Goal: Information Seeking & Learning: Learn about a topic

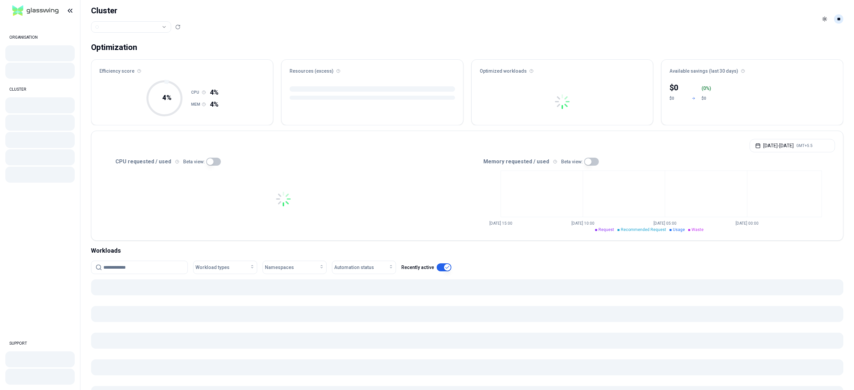
click at [838, 21] on html "ORGANISATION CLUSTER SUPPORT Cluster Toggle theme ** ORGANISATION CLUSTER Optim…" at bounding box center [427, 195] width 854 height 390
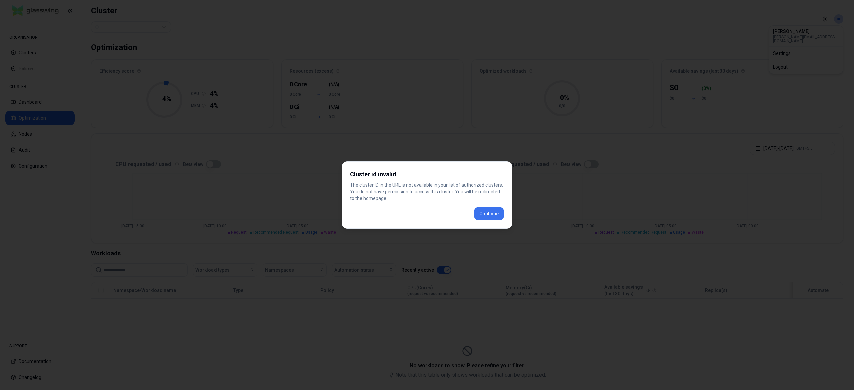
click at [481, 215] on div "Cluster id invalid The cluster ID in the URL is not available in your list of a…" at bounding box center [426, 194] width 171 height 67
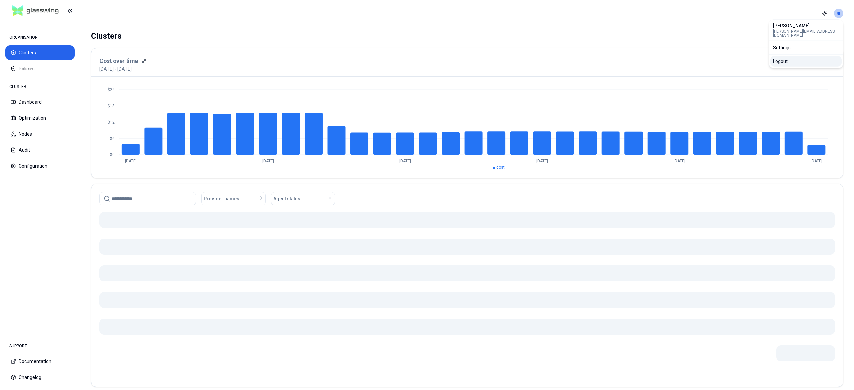
click at [784, 60] on div "Logout" at bounding box center [805, 61] width 71 height 11
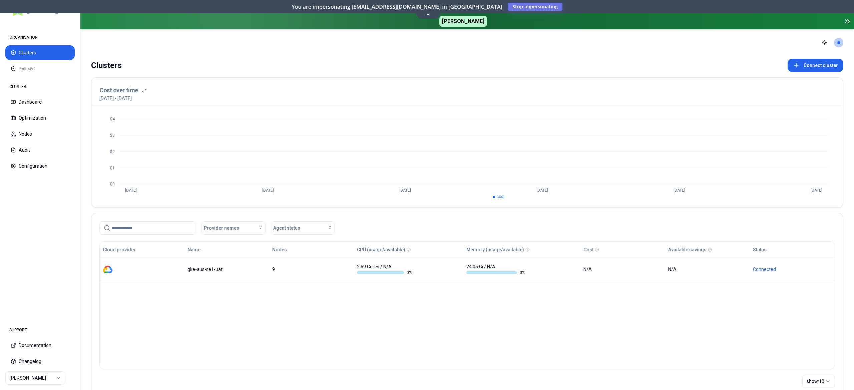
click at [24, 380] on html "ORGANISATION Clusters Policies CLUSTER Dashboard Optimization Nodes Audit Confi…" at bounding box center [427, 195] width 854 height 390
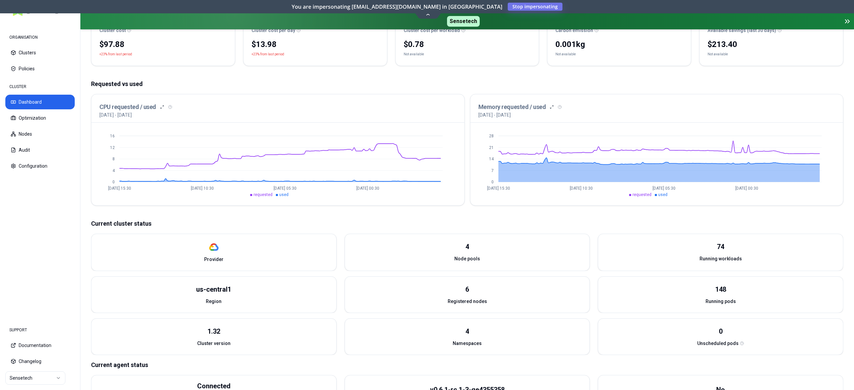
scroll to position [94, 0]
click at [45, 118] on button "Optimization" at bounding box center [39, 118] width 69 height 15
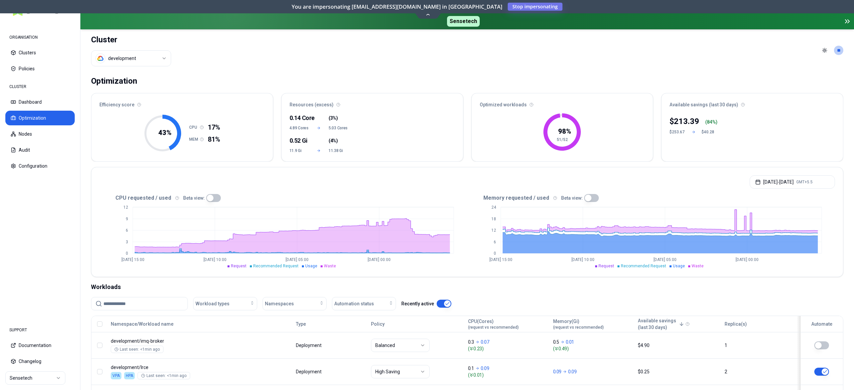
click at [41, 124] on button "Optimization" at bounding box center [39, 118] width 69 height 15
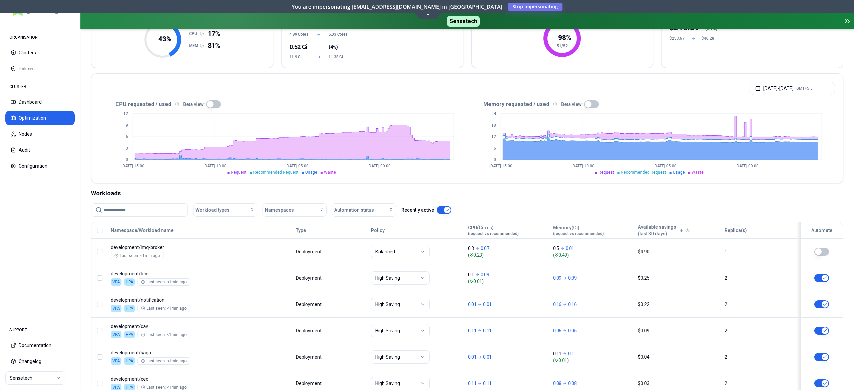
scroll to position [95, 0]
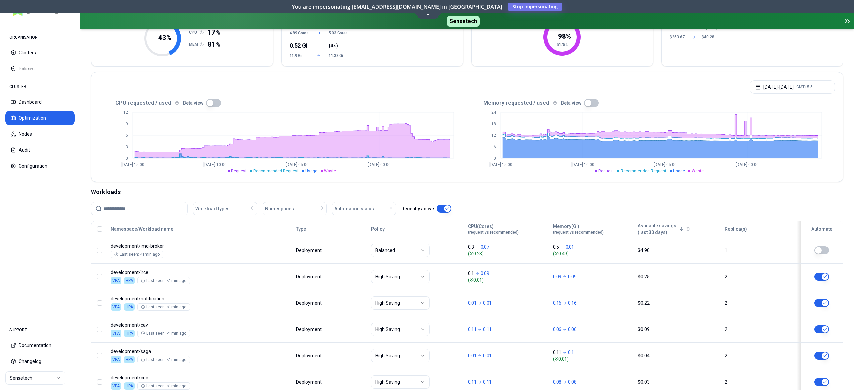
click at [210, 103] on button "button" at bounding box center [213, 103] width 15 height 8
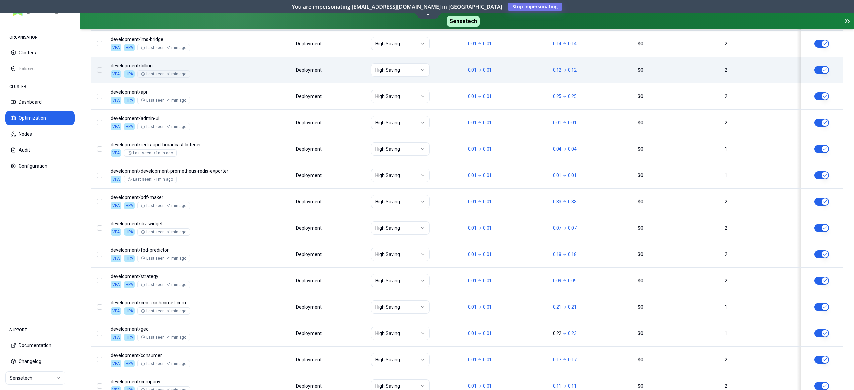
scroll to position [779, 0]
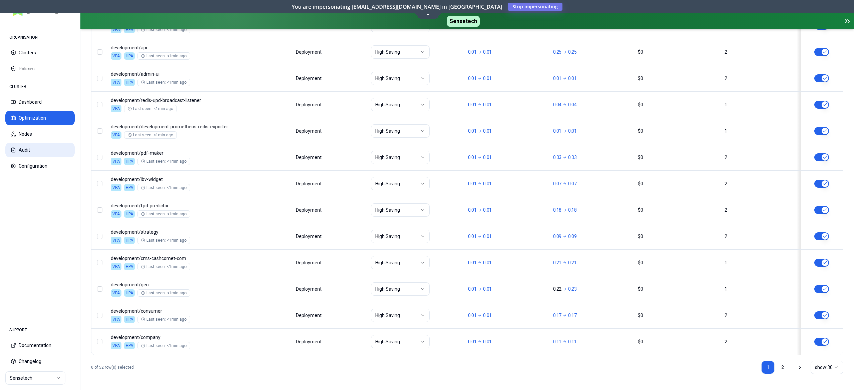
click at [24, 145] on button "Audit" at bounding box center [39, 150] width 69 height 15
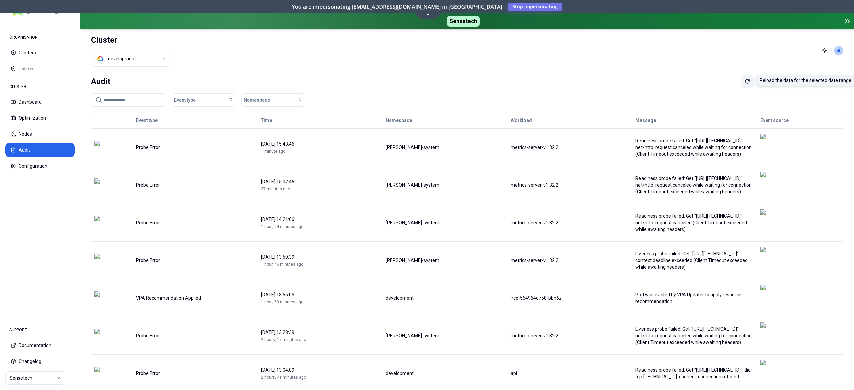
click at [745, 83] on icon at bounding box center [747, 81] width 4 height 4
click at [49, 169] on button "Configuration" at bounding box center [39, 166] width 69 height 15
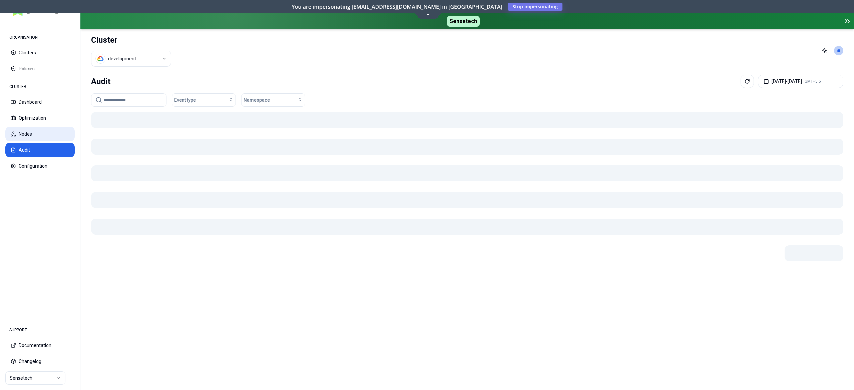
click at [24, 136] on button "Nodes" at bounding box center [39, 134] width 69 height 15
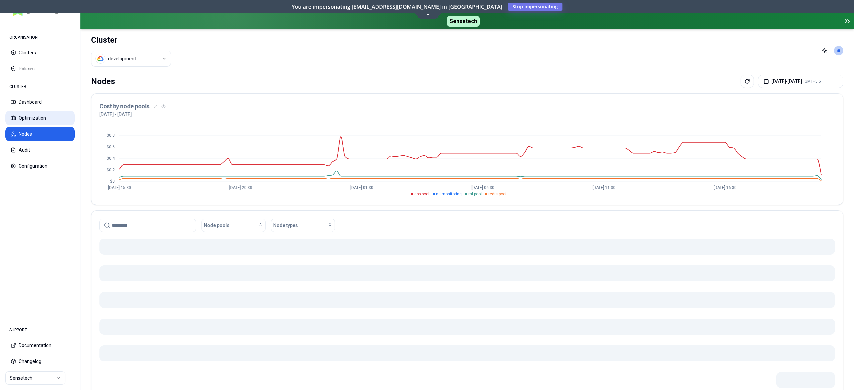
click at [16, 114] on button "Optimization" at bounding box center [39, 118] width 69 height 15
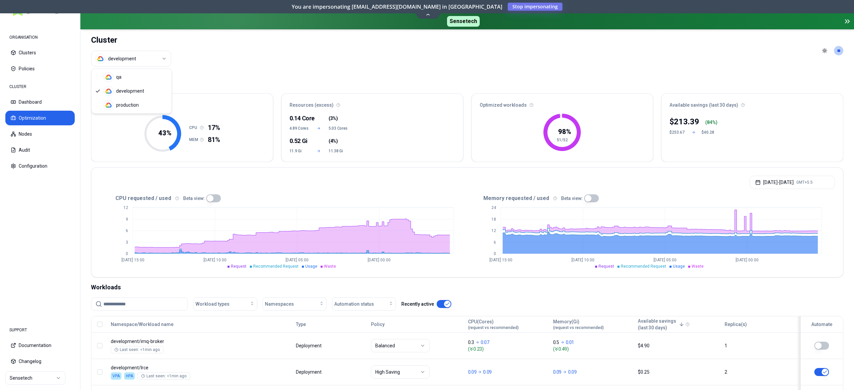
click at [139, 58] on html "ORGANISATION Clusters Policies CLUSTER Dashboard Optimization Nodes Audit Confi…" at bounding box center [427, 195] width 854 height 390
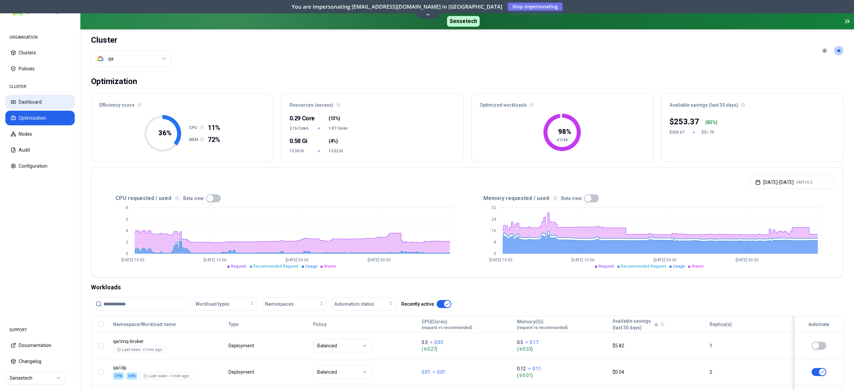
click at [33, 97] on button "Dashboard" at bounding box center [39, 102] width 69 height 15
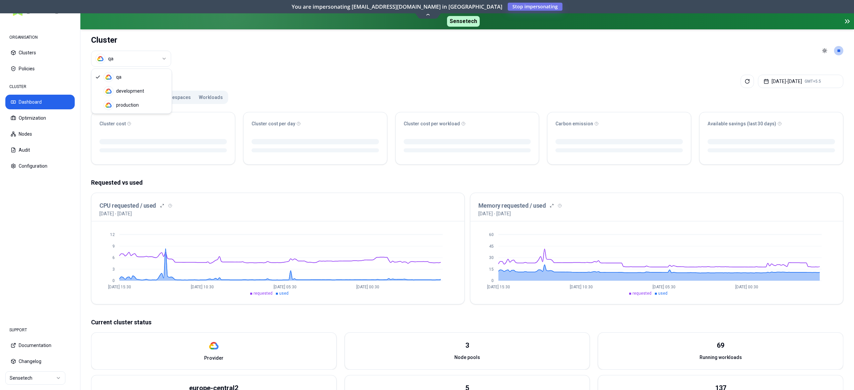
click at [136, 57] on html "ORGANISATION Clusters Policies CLUSTER Dashboard Optimization Nodes Audit Confi…" at bounding box center [427, 195] width 854 height 390
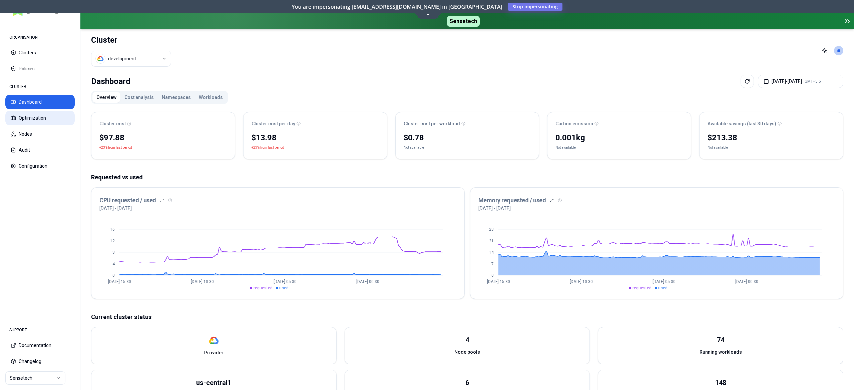
click at [41, 123] on button "Optimization" at bounding box center [39, 118] width 69 height 15
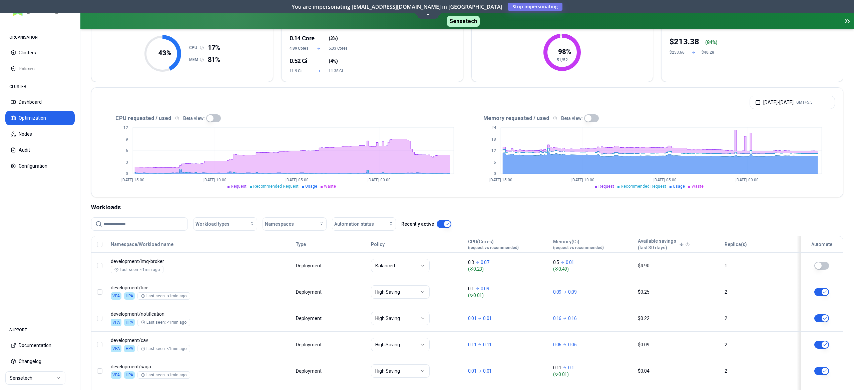
scroll to position [74, 0]
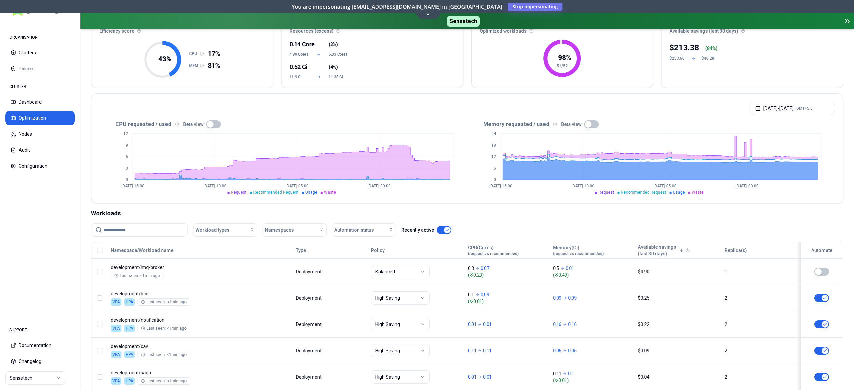
click at [354, 232] on span "Automation status" at bounding box center [354, 230] width 40 height 7
click at [344, 249] on div "on" at bounding box center [365, 245] width 63 height 11
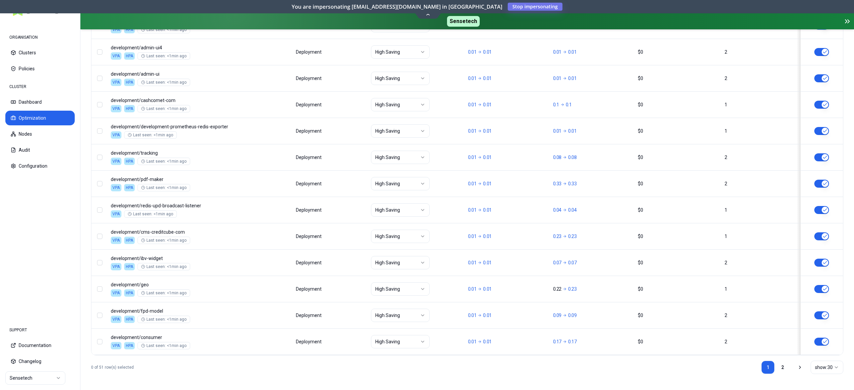
scroll to position [778, 0]
click at [786, 369] on link "2" at bounding box center [782, 367] width 13 height 13
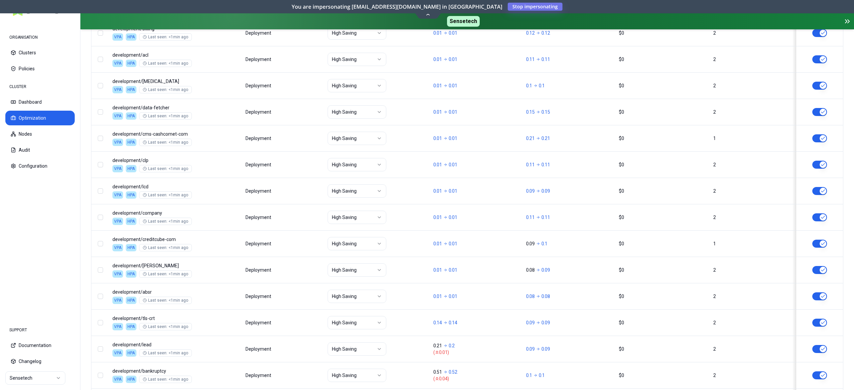
scroll to position [539, 0]
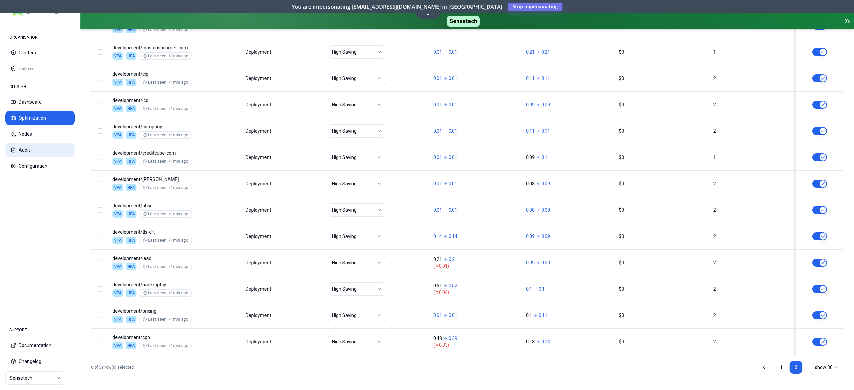
click at [31, 149] on button "Audit" at bounding box center [39, 150] width 69 height 15
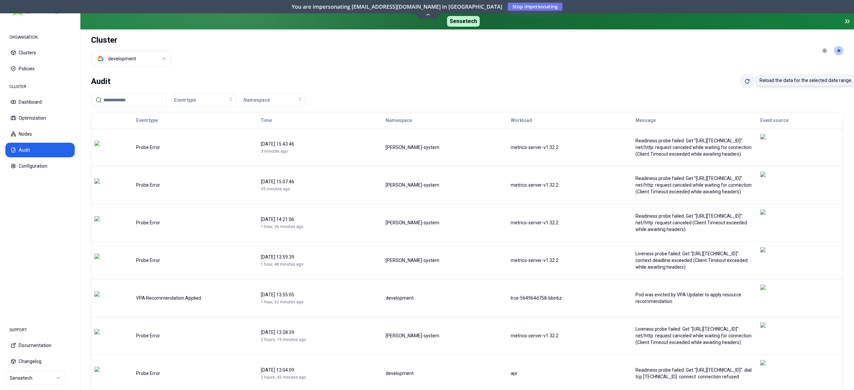
click at [744, 82] on icon at bounding box center [746, 81] width 5 height 5
click at [745, 83] on icon at bounding box center [747, 81] width 4 height 4
click at [26, 136] on button "Nodes" at bounding box center [39, 134] width 69 height 15
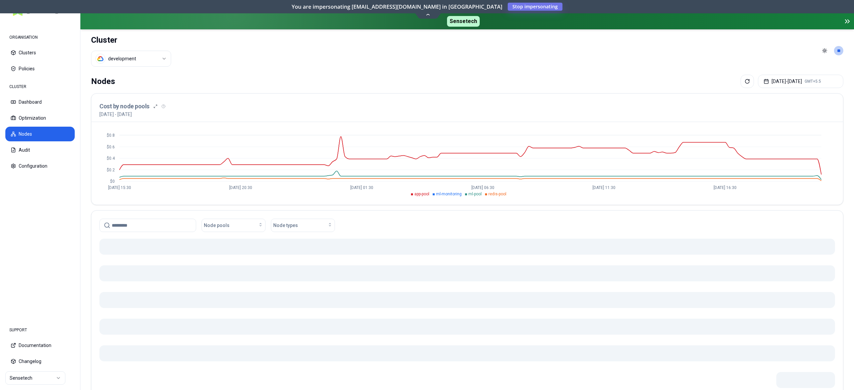
drag, startPoint x: 787, startPoint y: 73, endPoint x: 772, endPoint y: 90, distance: 22.4
click at [772, 90] on div "Nodes Aug 19, 2025 - Aug 26, 2025 GMT+5.5 Cost by node pools 19th August 2025 -…" at bounding box center [466, 248] width 773 height 352
click at [772, 81] on button "Aug 19, 2025 - Aug 26, 2025 GMT+5.5" at bounding box center [800, 81] width 85 height 13
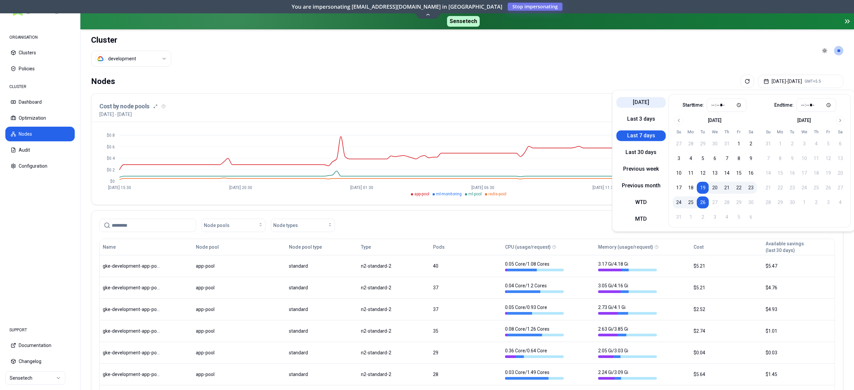
click at [650, 101] on button "Today" at bounding box center [640, 102] width 49 height 11
type input "*****"
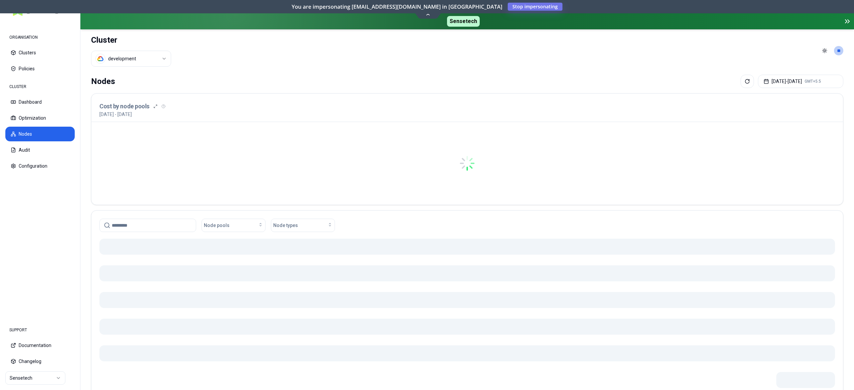
click at [555, 73] on div "Nodes Aug 26, 2025 - Aug 26, 2025 GMT+5.5 Cost by node pools 26th August 2025 -…" at bounding box center [466, 248] width 773 height 352
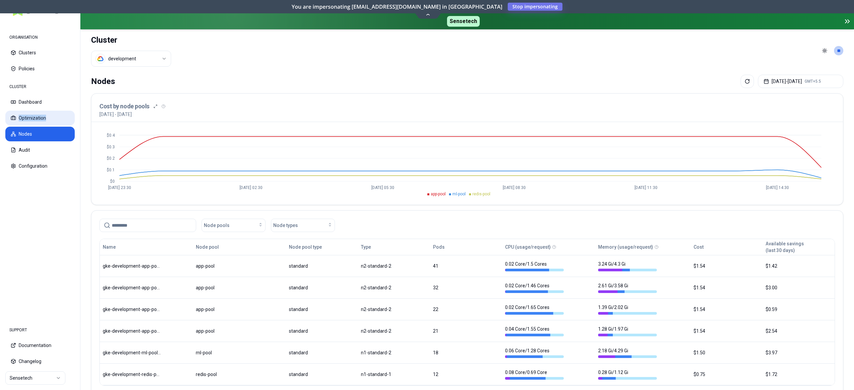
drag, startPoint x: 52, startPoint y: 125, endPoint x: 51, endPoint y: 119, distance: 6.7
click at [51, 119] on div "CLUSTER Dashboard Optimization Nodes Audit Configuration" at bounding box center [39, 126] width 69 height 93
click at [51, 119] on button "Optimization" at bounding box center [39, 118] width 69 height 15
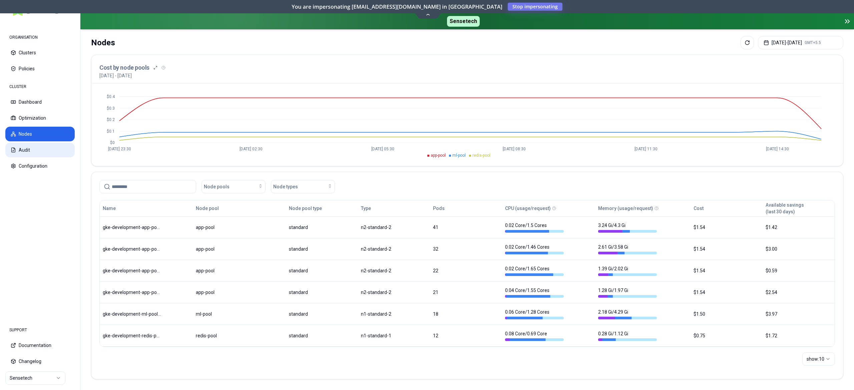
click at [37, 152] on button "Audit" at bounding box center [39, 150] width 69 height 15
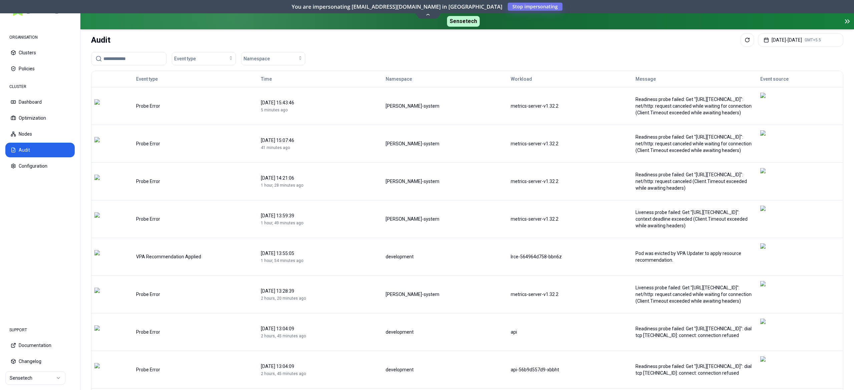
scroll to position [39, 0]
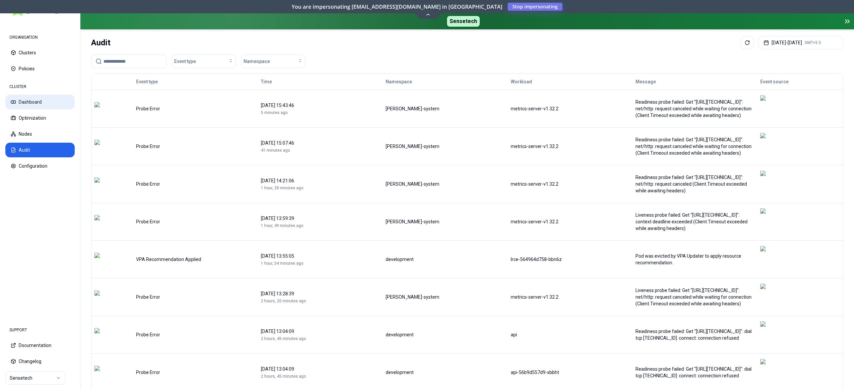
click at [29, 106] on button "Dashboard" at bounding box center [39, 102] width 69 height 15
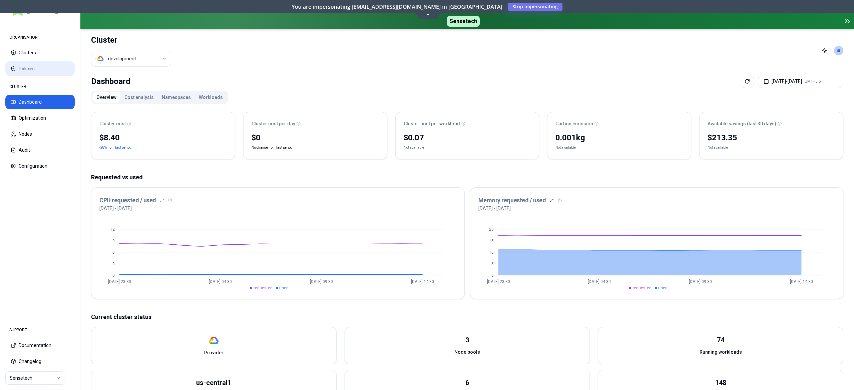
click at [30, 69] on button "Policies" at bounding box center [39, 68] width 69 height 15
click at [43, 115] on button "Optimization" at bounding box center [39, 118] width 69 height 15
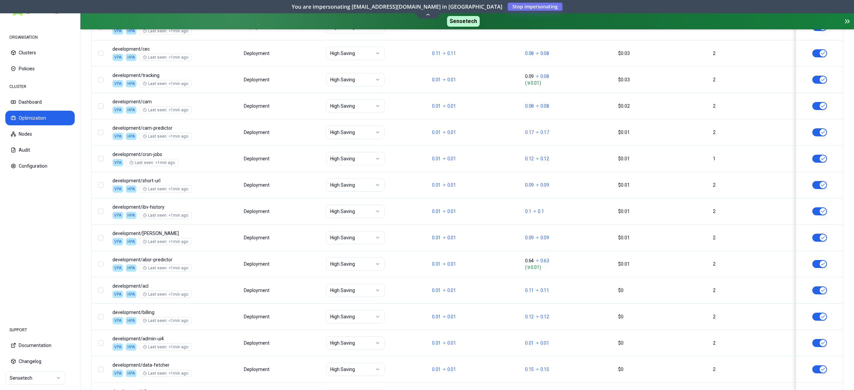
scroll to position [429, 0]
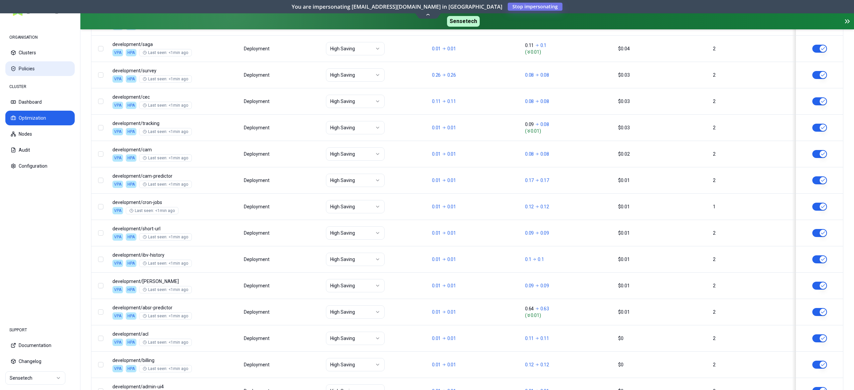
click at [33, 64] on button "Policies" at bounding box center [39, 68] width 69 height 15
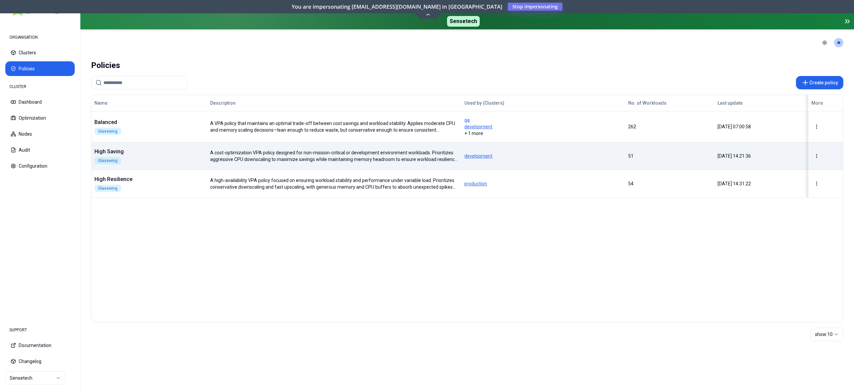
click at [155, 166] on td "High Saving Glasswing" at bounding box center [149, 156] width 116 height 28
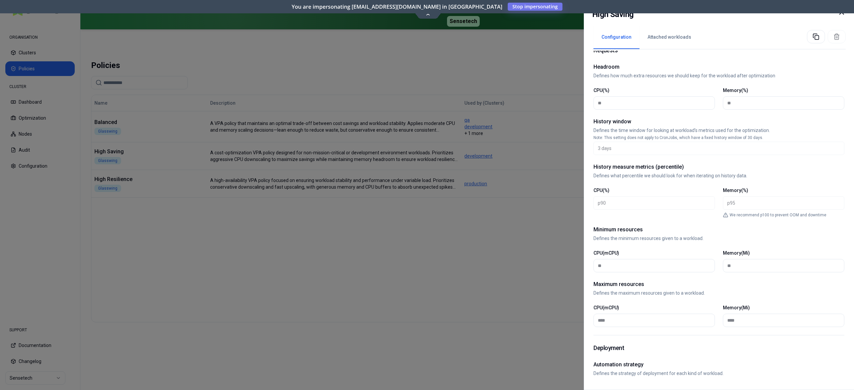
scroll to position [209, 0]
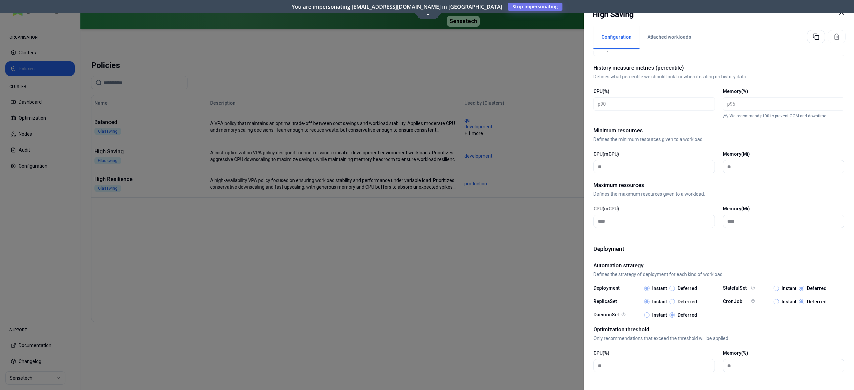
click at [28, 135] on div at bounding box center [427, 195] width 854 height 390
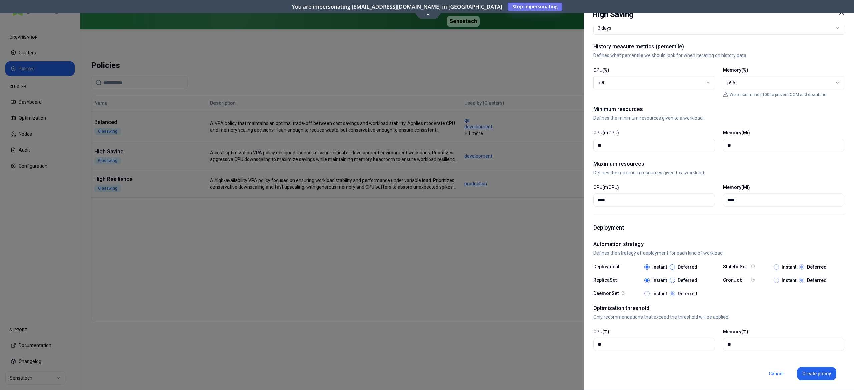
click at [28, 135] on div at bounding box center [427, 195] width 854 height 390
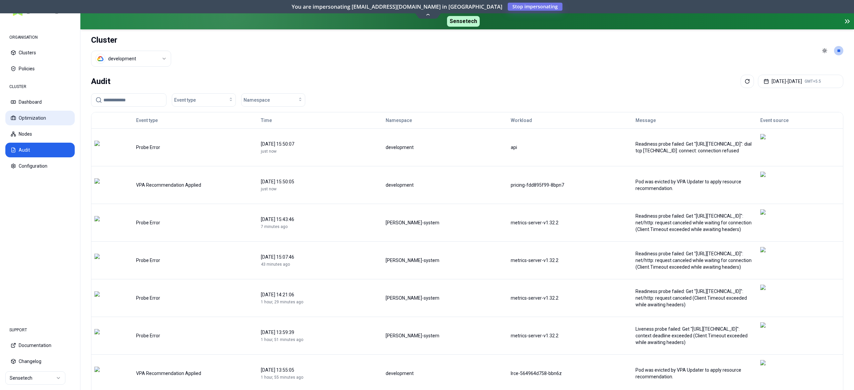
click at [26, 113] on button "Optimization" at bounding box center [39, 118] width 69 height 15
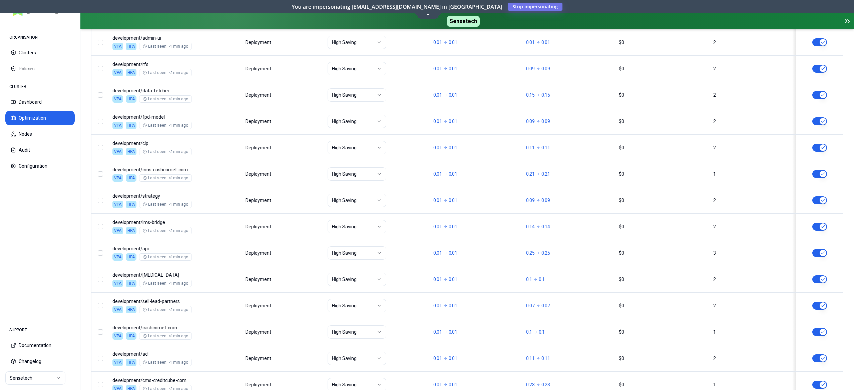
scroll to position [779, 0]
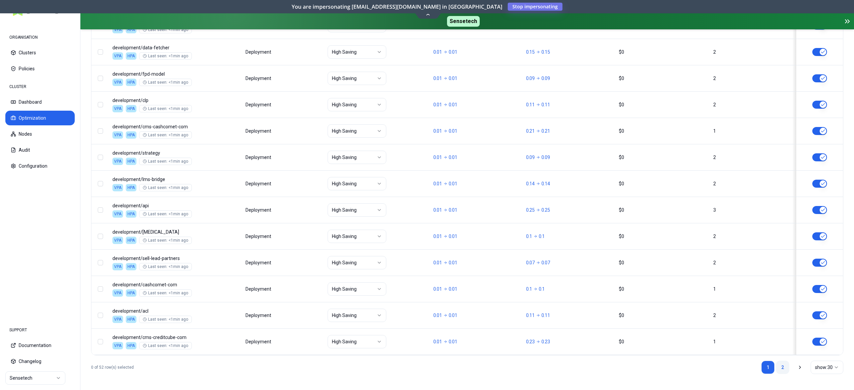
click at [779, 368] on link "2" at bounding box center [782, 367] width 13 height 13
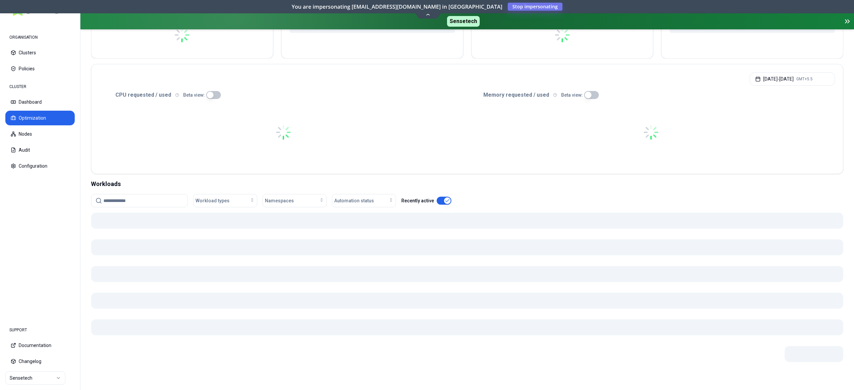
scroll to position [101, 0]
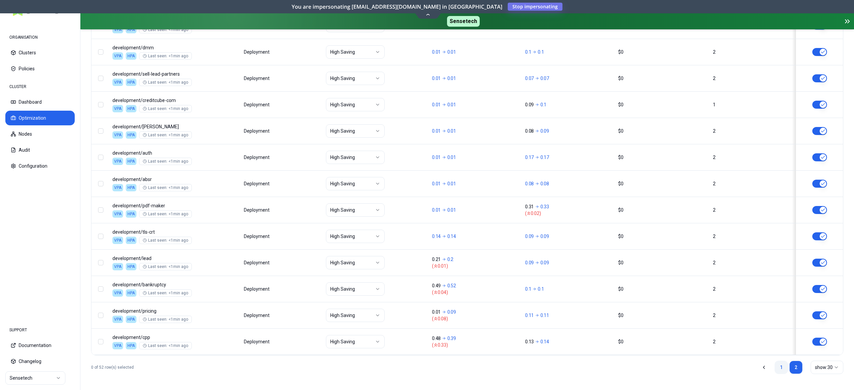
click at [780, 367] on link "1" at bounding box center [780, 367] width 13 height 13
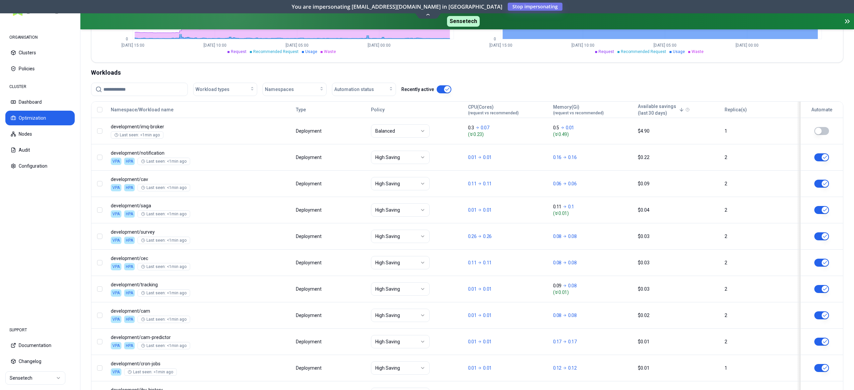
scroll to position [224, 0]
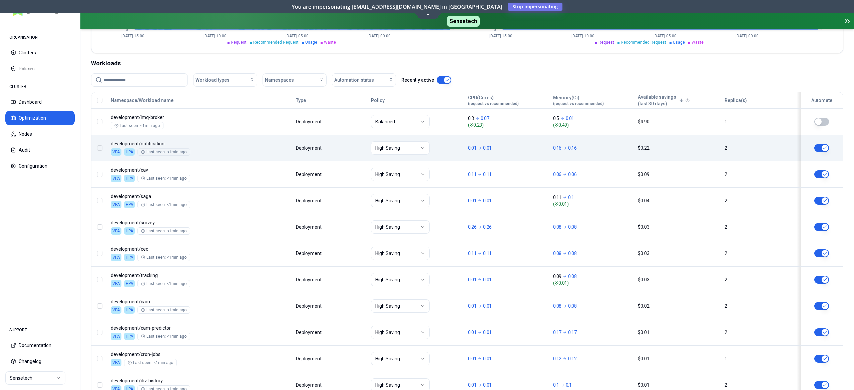
click at [344, 151] on body "ORGANISATION Clusters Policies CLUSTER Dashboard Optimization Nodes Audit Confi…" at bounding box center [427, 195] width 854 height 390
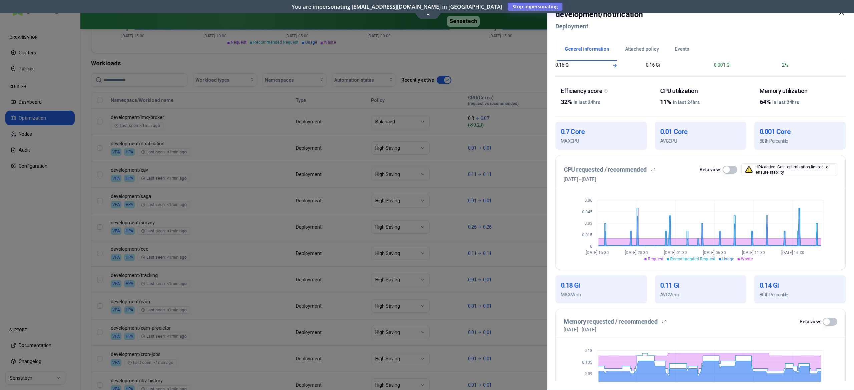
scroll to position [88, 0]
click at [317, 208] on div at bounding box center [427, 195] width 854 height 390
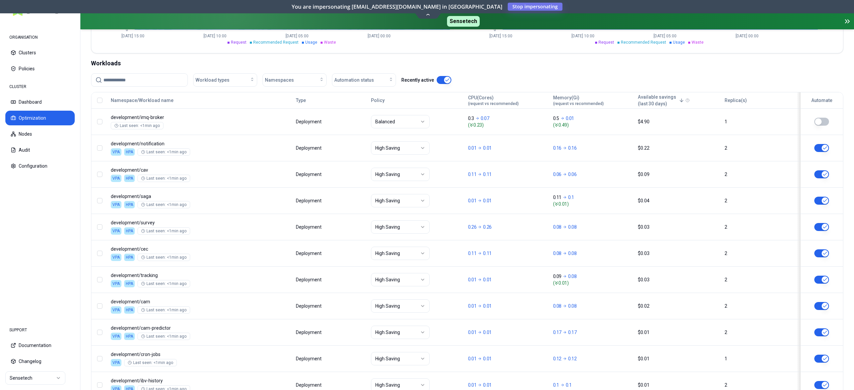
click at [189, 138] on body "ORGANISATION Clusters Policies CLUSTER Dashboard Optimization Nodes Audit Confi…" at bounding box center [427, 195] width 854 height 390
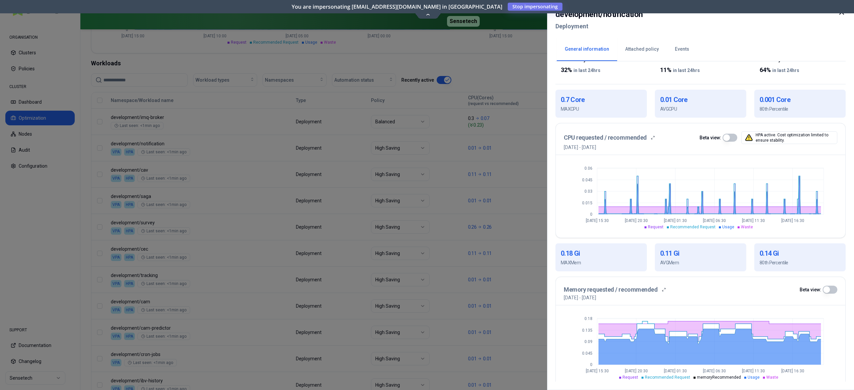
scroll to position [120, 0]
click at [123, 167] on div at bounding box center [427, 195] width 854 height 390
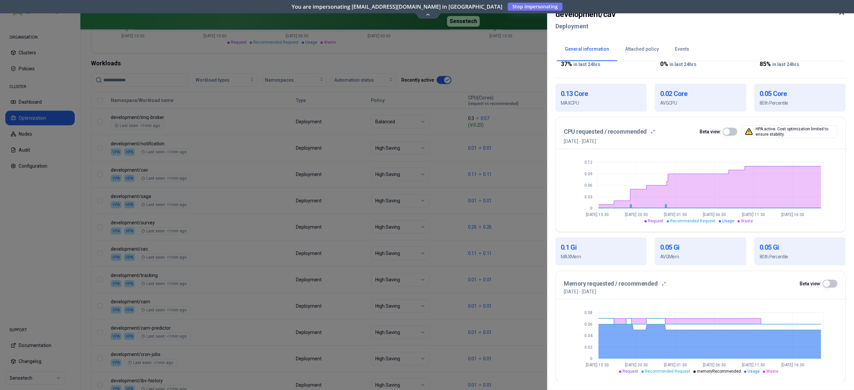
scroll to position [127, 0]
click at [275, 182] on div at bounding box center [427, 195] width 854 height 390
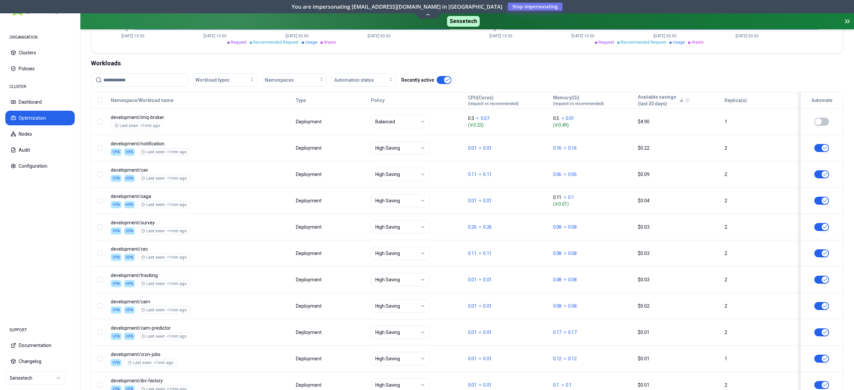
click at [50, 142] on div "CLUSTER Dashboard Optimization Nodes Audit Configuration" at bounding box center [39, 126] width 69 height 93
click at [34, 150] on button "Audit" at bounding box center [39, 150] width 69 height 15
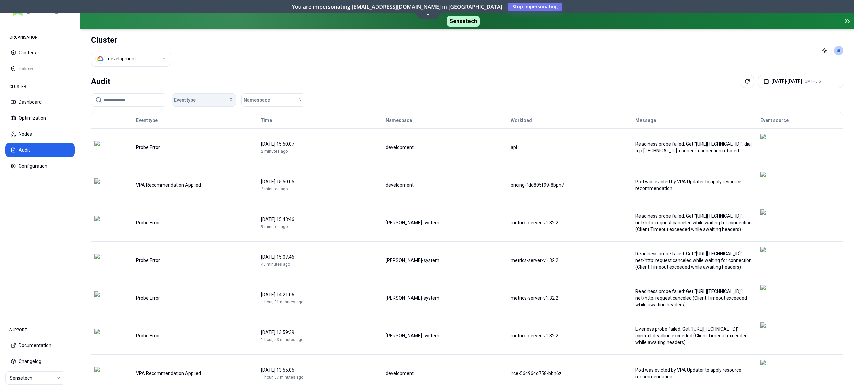
click at [200, 98] on div "Event type" at bounding box center [203, 100] width 59 height 7
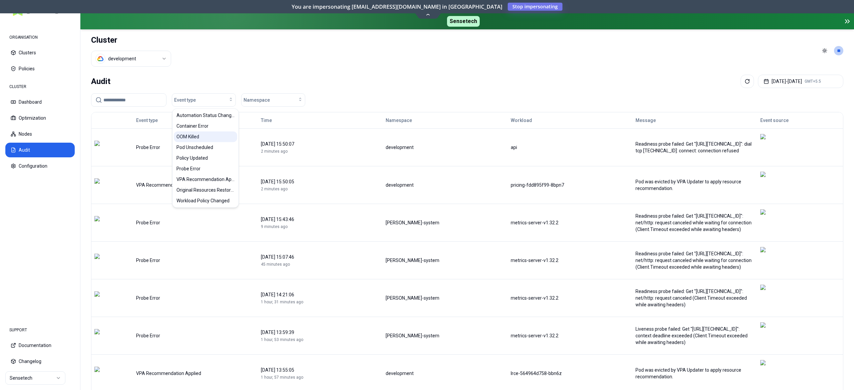
click at [200, 141] on div "OOM Killed" at bounding box center [205, 136] width 63 height 11
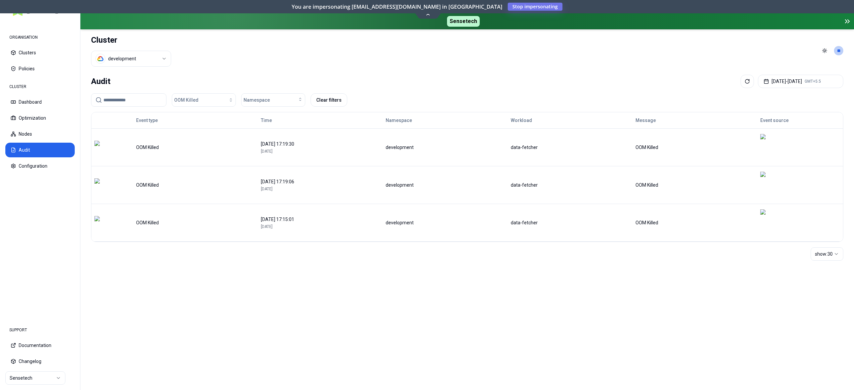
click at [315, 70] on header "Cluster development Toggle theme **" at bounding box center [466, 50] width 773 height 43
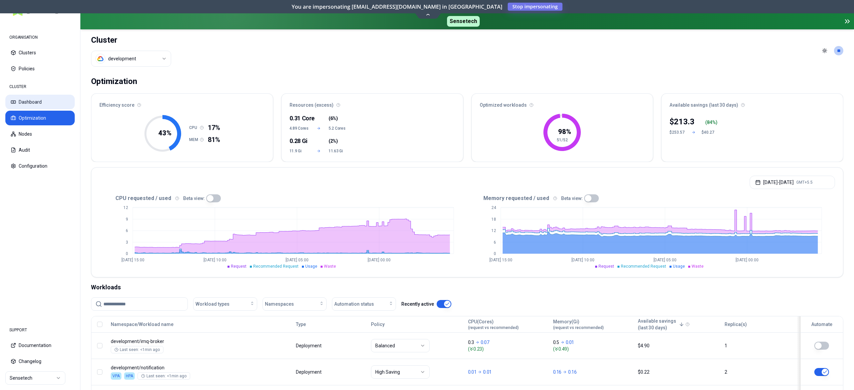
click at [36, 101] on button "Dashboard" at bounding box center [39, 102] width 69 height 15
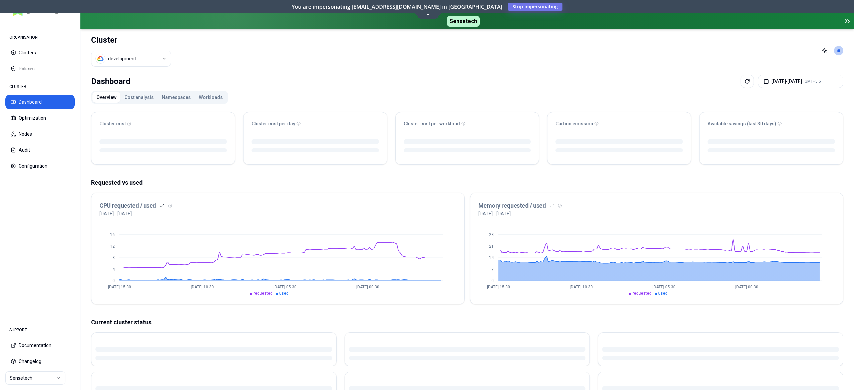
scroll to position [70, 0]
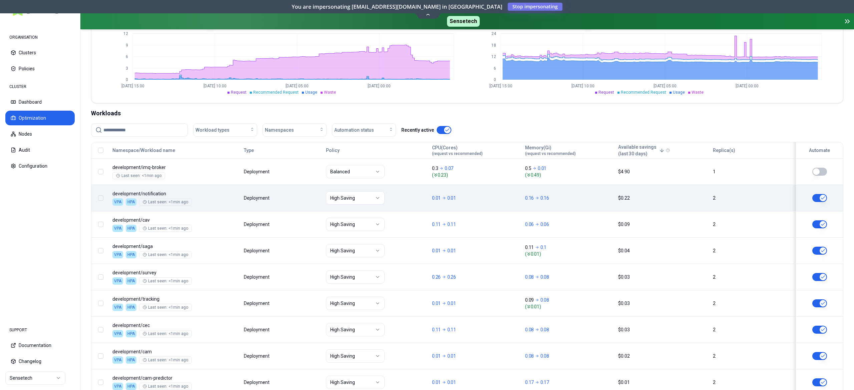
scroll to position [184, 0]
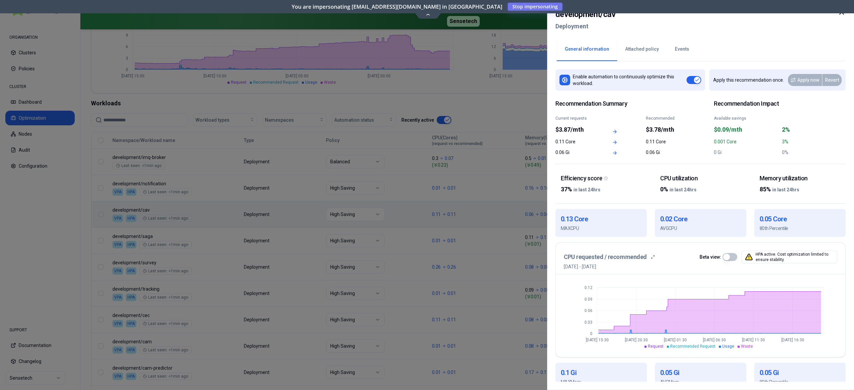
scroll to position [95, 0]
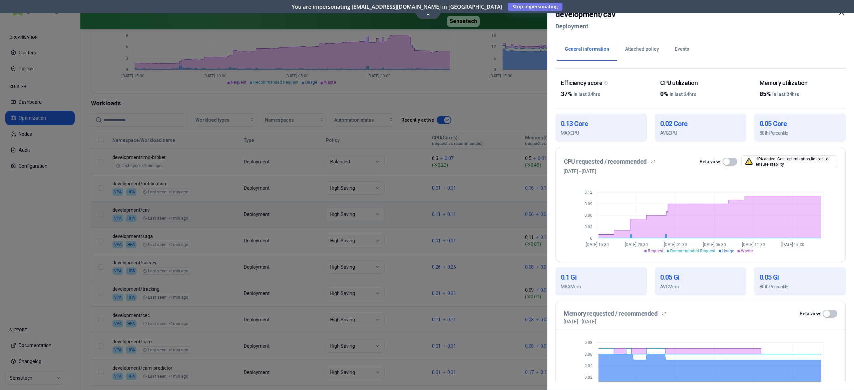
click at [733, 162] on button "button" at bounding box center [729, 162] width 15 height 8
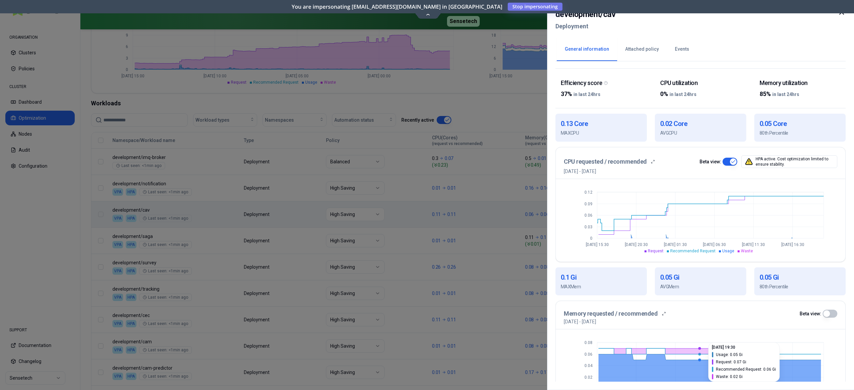
scroll to position [127, 0]
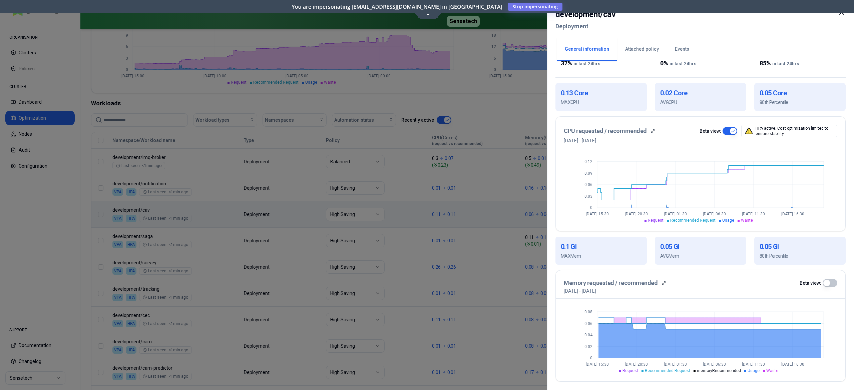
click at [235, 221] on div at bounding box center [427, 195] width 854 height 390
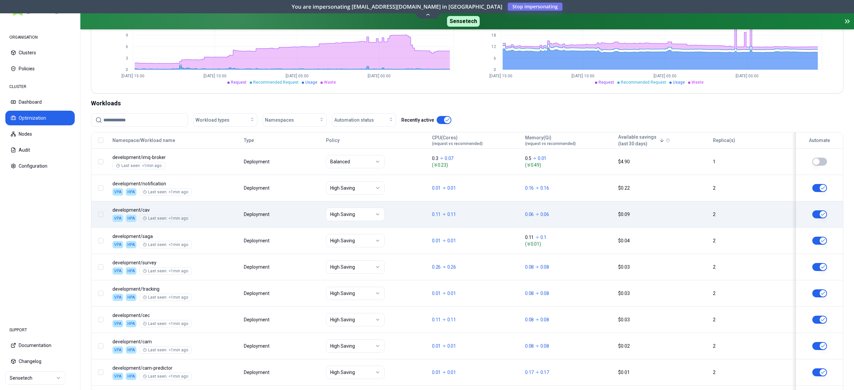
click at [201, 233] on body "ORGANISATION Clusters Policies CLUSTER Dashboard Optimization Nodes Audit Confi…" at bounding box center [427, 195] width 854 height 390
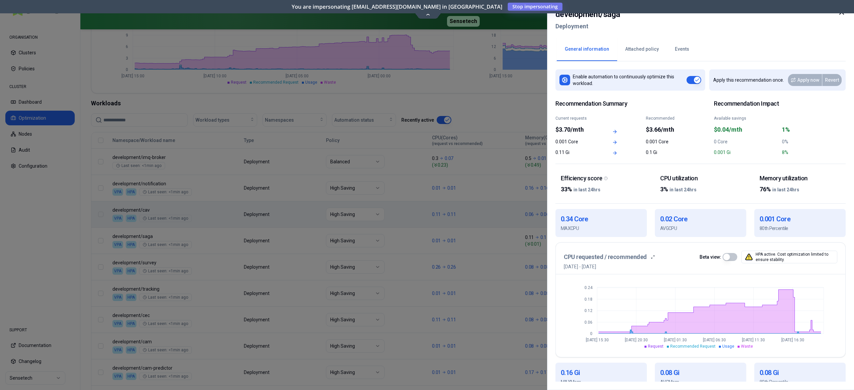
scroll to position [127, 0]
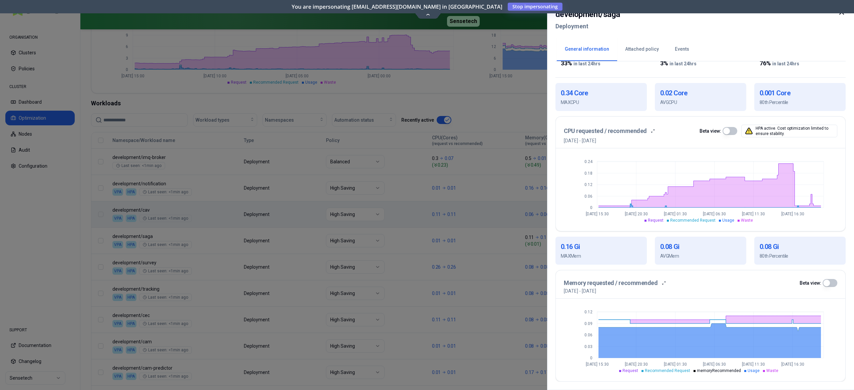
click at [254, 259] on div at bounding box center [427, 195] width 854 height 390
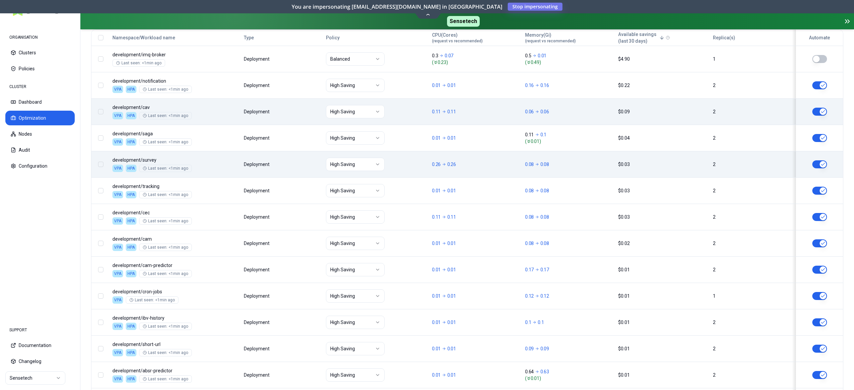
scroll to position [288, 0]
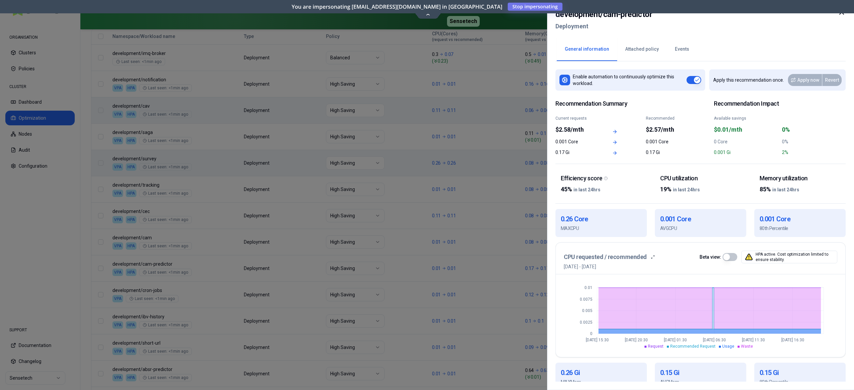
click at [171, 296] on div at bounding box center [427, 195] width 854 height 390
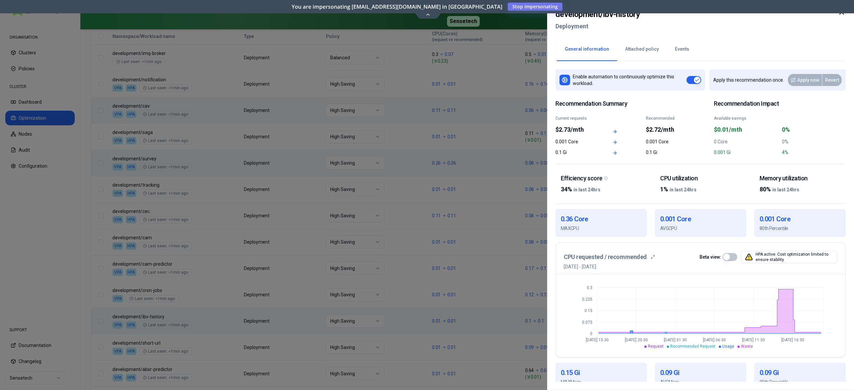
click at [337, 208] on div at bounding box center [427, 195] width 854 height 390
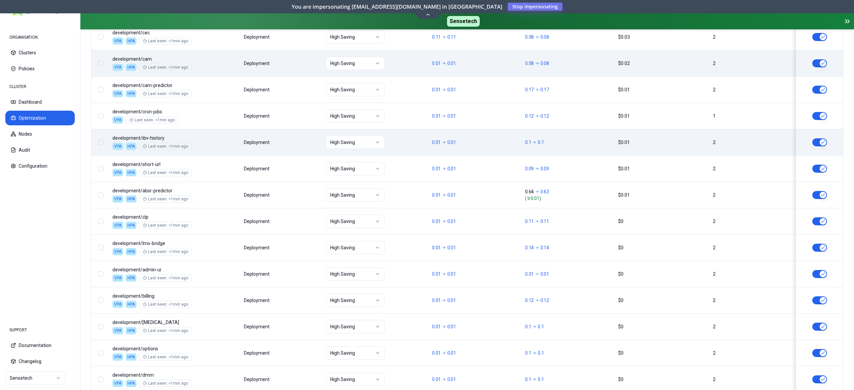
scroll to position [468, 0]
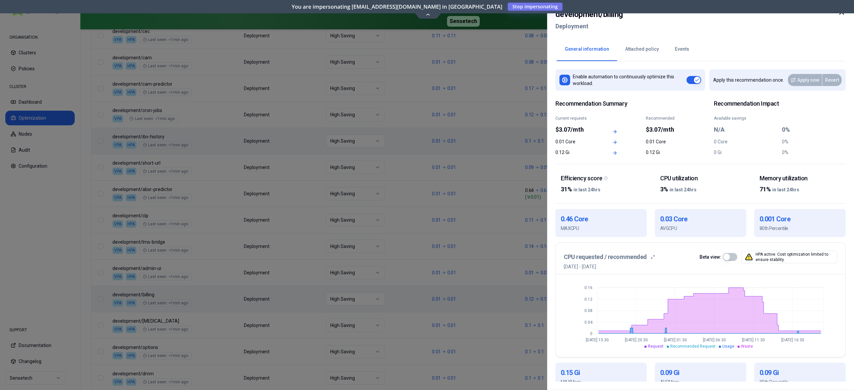
click at [73, 268] on div at bounding box center [427, 195] width 854 height 390
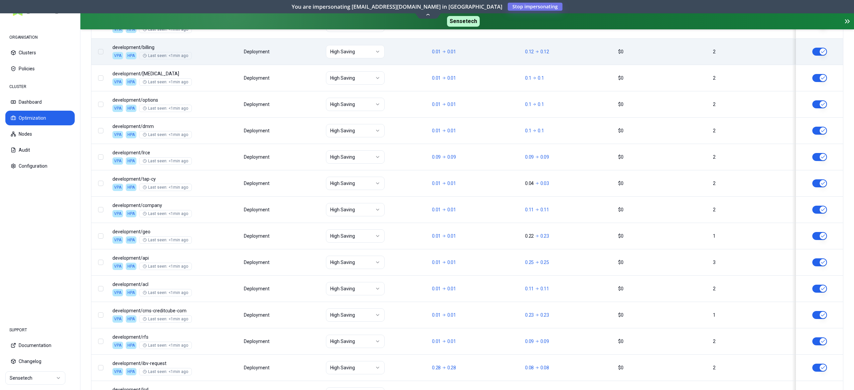
scroll to position [779, 0]
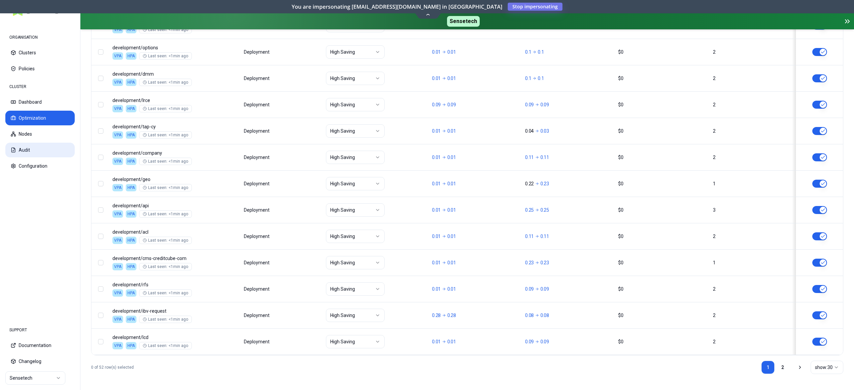
click at [34, 151] on button "Audit" at bounding box center [39, 150] width 69 height 15
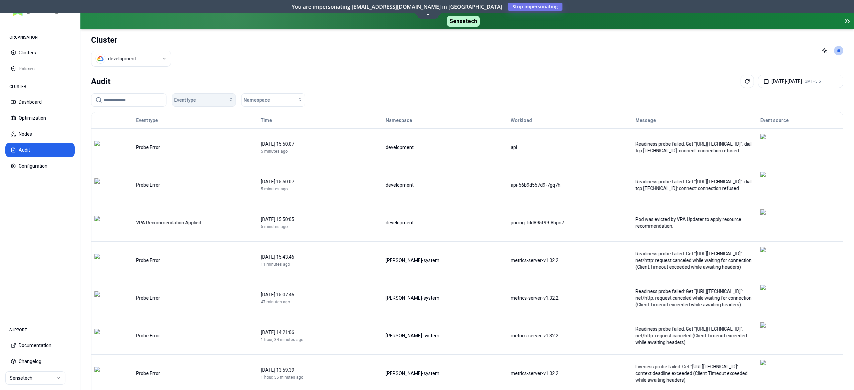
click at [202, 100] on div "Event type" at bounding box center [203, 100] width 59 height 7
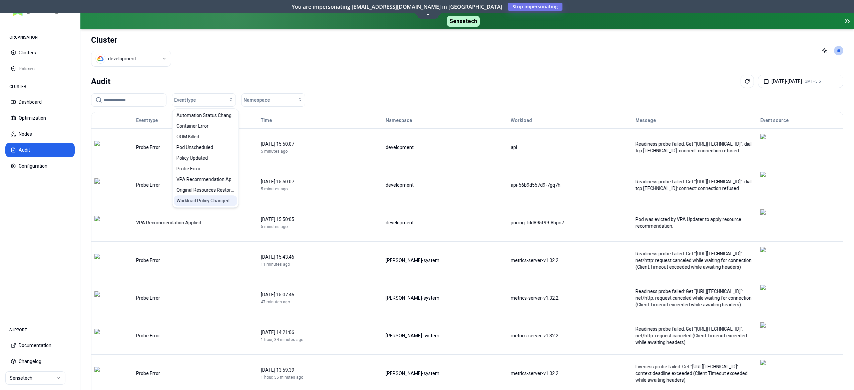
click at [202, 198] on span "Workload Policy Changed" at bounding box center [202, 200] width 53 height 7
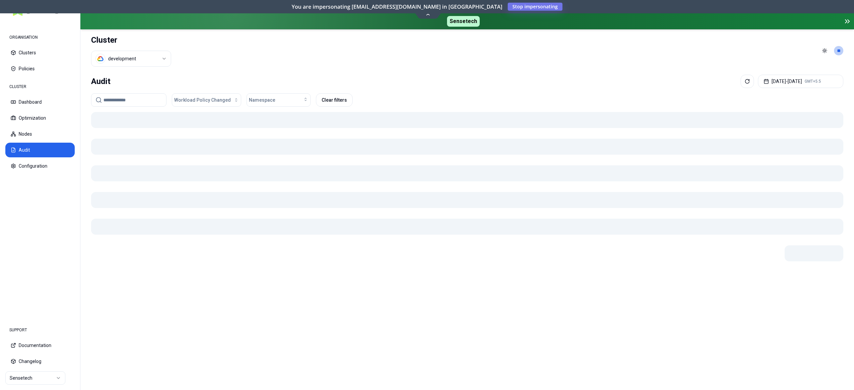
click at [419, 74] on div "Audit Aug 19, 2025 - Aug 26, 2025 GMT+5.5 Workload Policy Changed Namespace Cle…" at bounding box center [466, 231] width 773 height 318
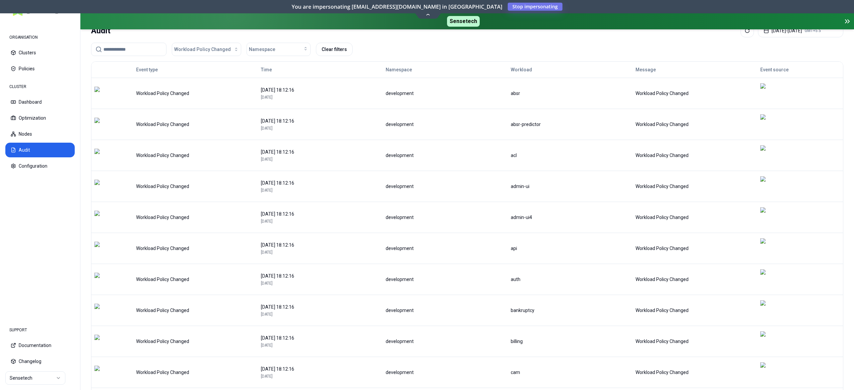
scroll to position [51, 0]
click at [47, 116] on button "Optimization" at bounding box center [39, 118] width 69 height 15
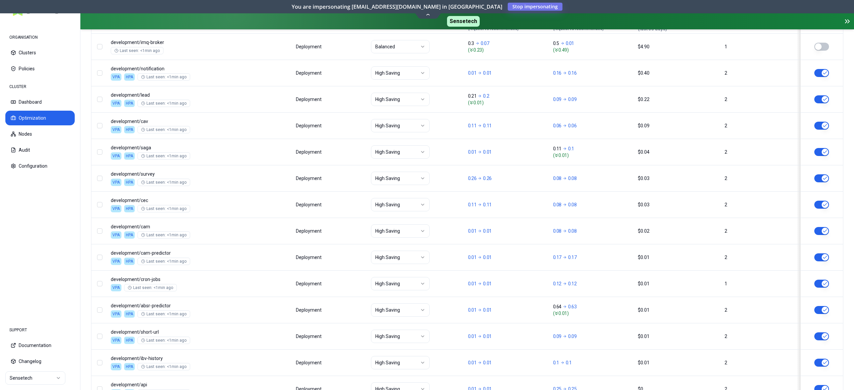
scroll to position [301, 0]
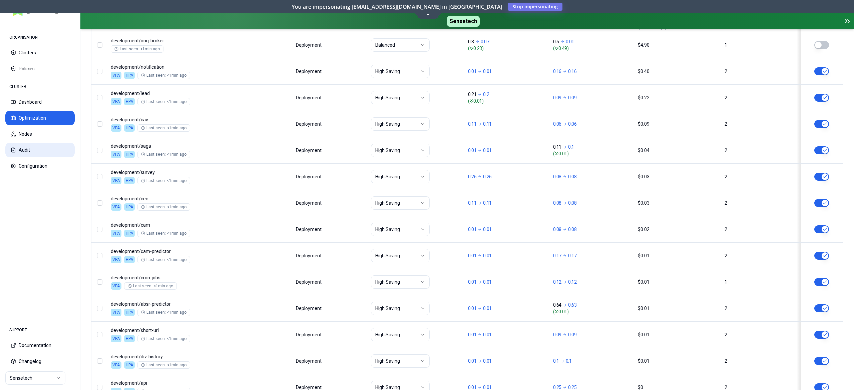
click at [25, 144] on button "Audit" at bounding box center [39, 150] width 69 height 15
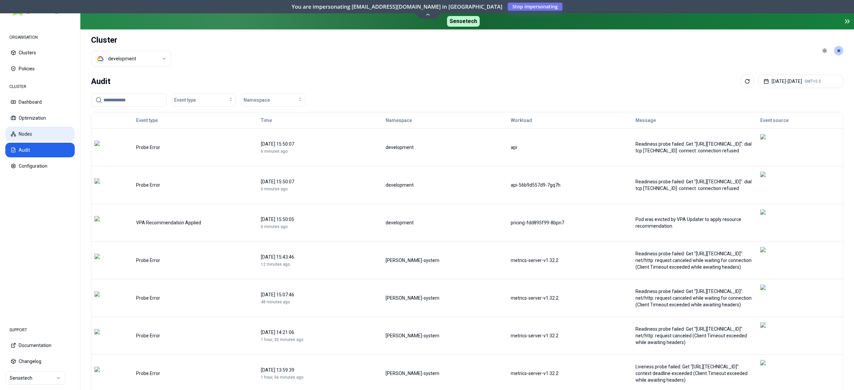
click at [27, 130] on button "Nodes" at bounding box center [39, 134] width 69 height 15
click at [202, 101] on div "Event type" at bounding box center [203, 100] width 59 height 7
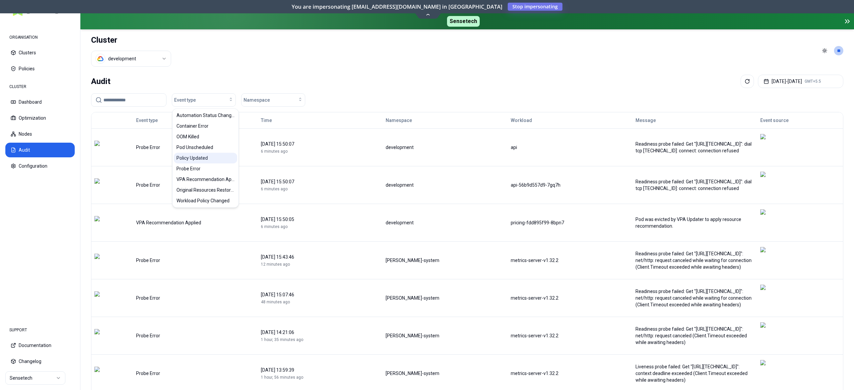
click at [201, 156] on span "Policy Updated" at bounding box center [191, 158] width 31 height 7
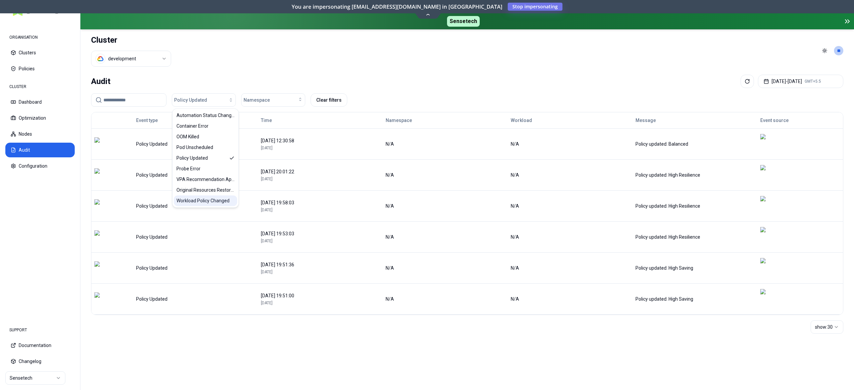
click at [196, 203] on span "Workload Policy Changed" at bounding box center [202, 200] width 53 height 7
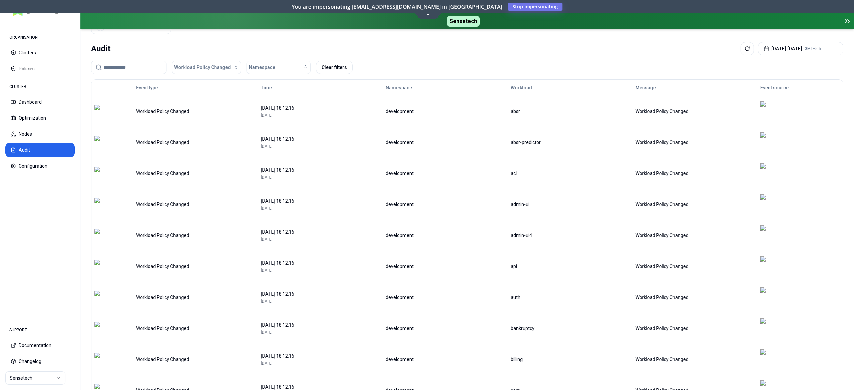
scroll to position [33, 0]
click at [34, 69] on button "Policies" at bounding box center [39, 68] width 69 height 15
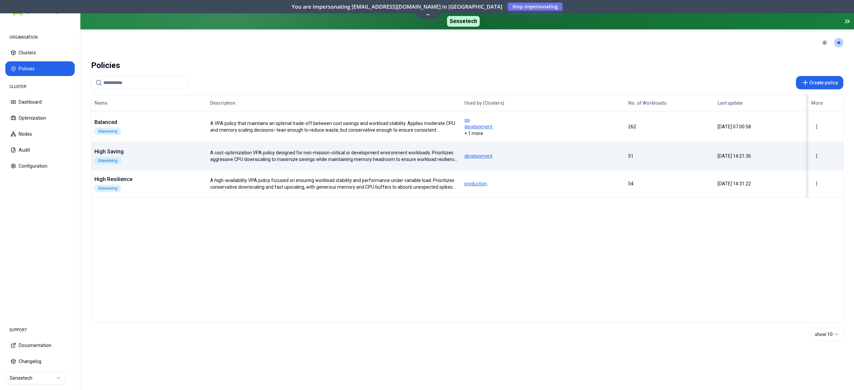
click at [171, 161] on div "High Saving Glasswing" at bounding box center [149, 156] width 115 height 17
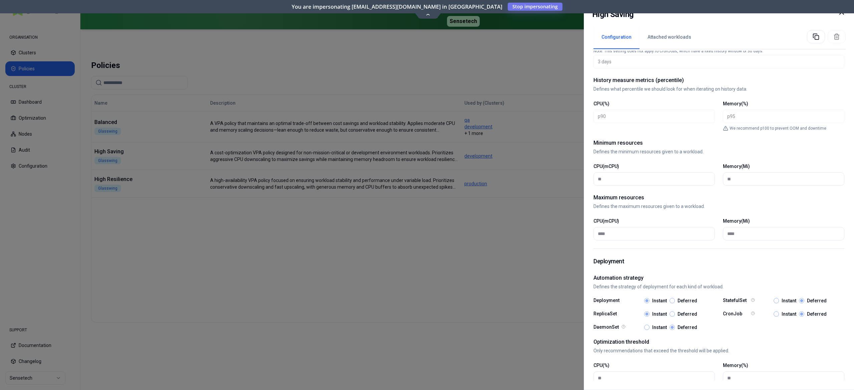
scroll to position [198, 0]
click at [528, 245] on div at bounding box center [427, 195] width 854 height 390
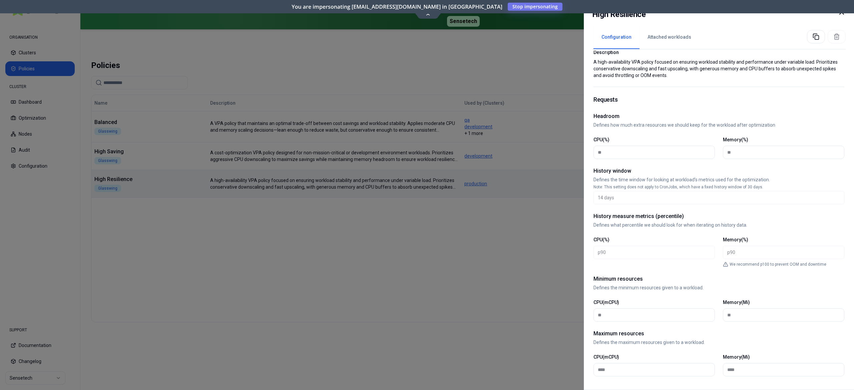
scroll to position [61, 0]
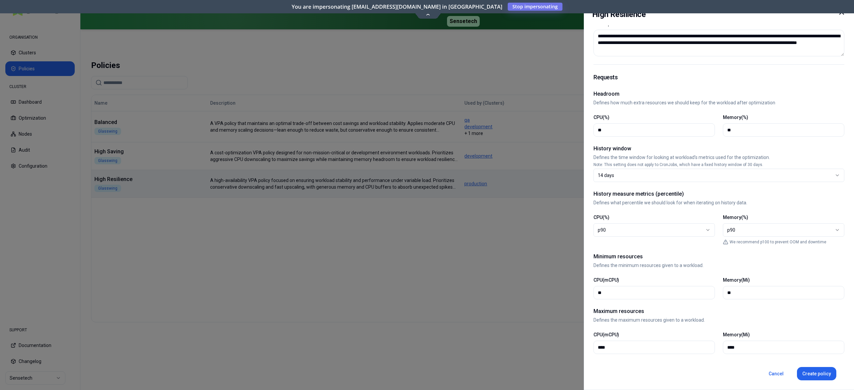
click at [390, 261] on div at bounding box center [427, 195] width 854 height 390
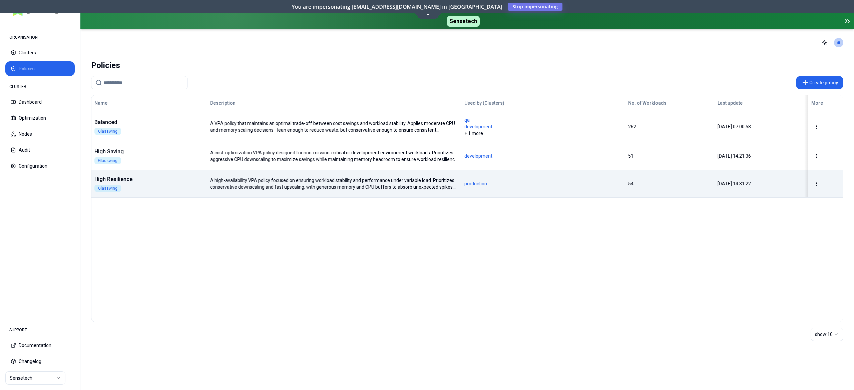
click at [172, 182] on body "ORGANISATION Clusters Policies CLUSTER Dashboard Optimization Nodes Audit Confi…" at bounding box center [427, 195] width 854 height 390
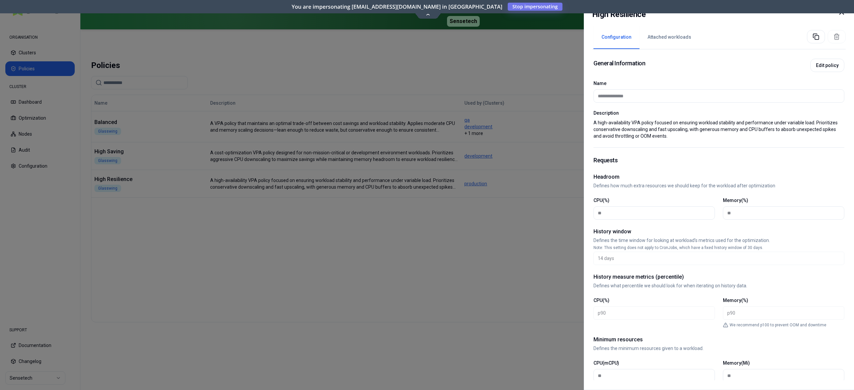
scroll to position [209, 0]
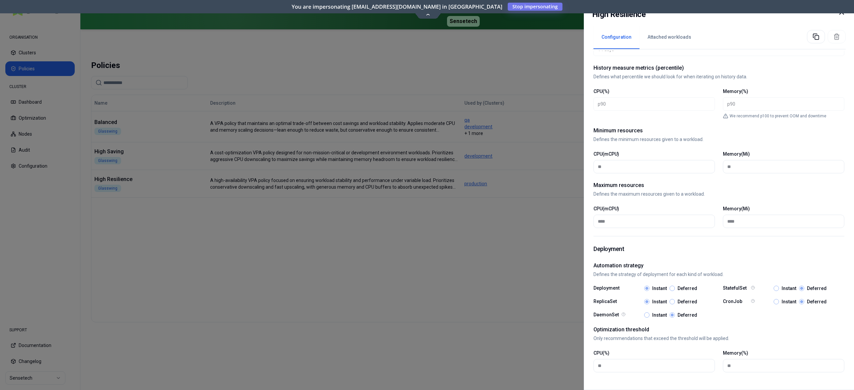
click at [328, 287] on div at bounding box center [427, 195] width 854 height 390
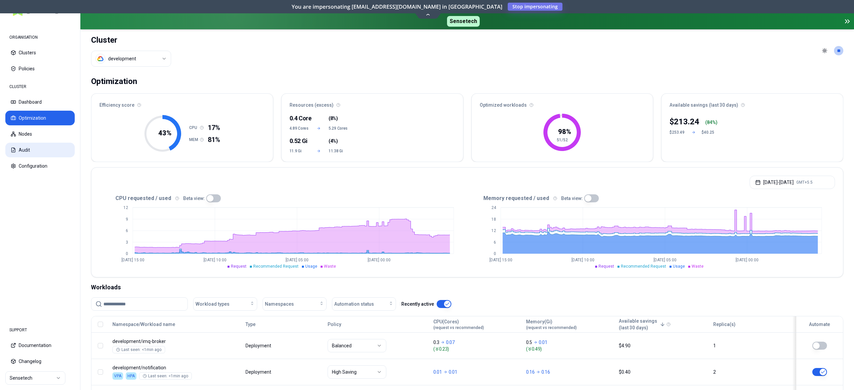
click at [27, 147] on button "Audit" at bounding box center [39, 150] width 69 height 15
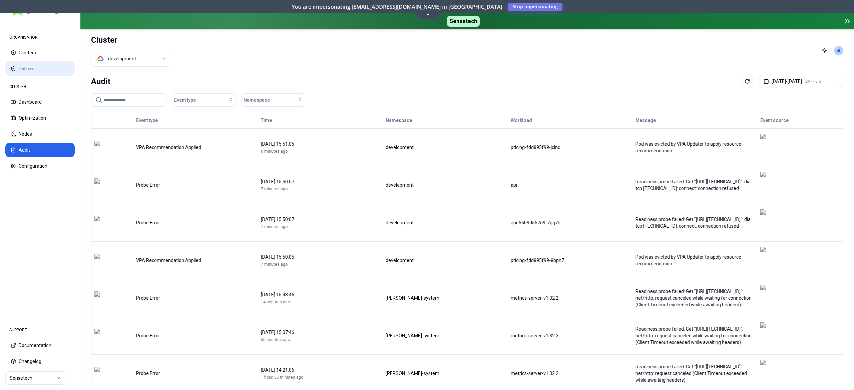
click at [29, 65] on button "Policies" at bounding box center [39, 68] width 69 height 15
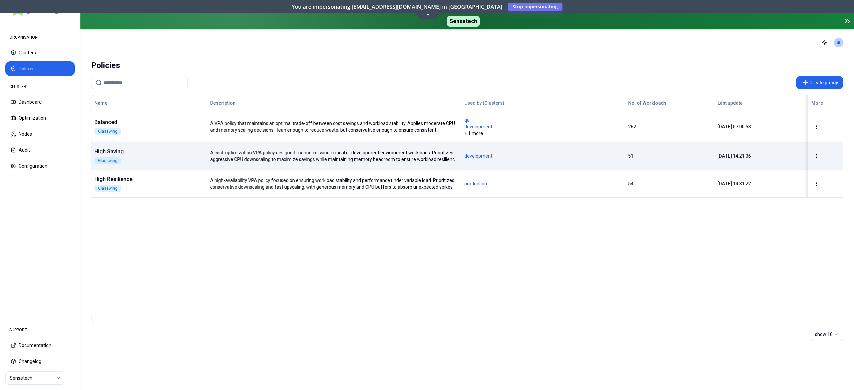
click at [152, 165] on td "High Saving Glasswing" at bounding box center [149, 156] width 116 height 28
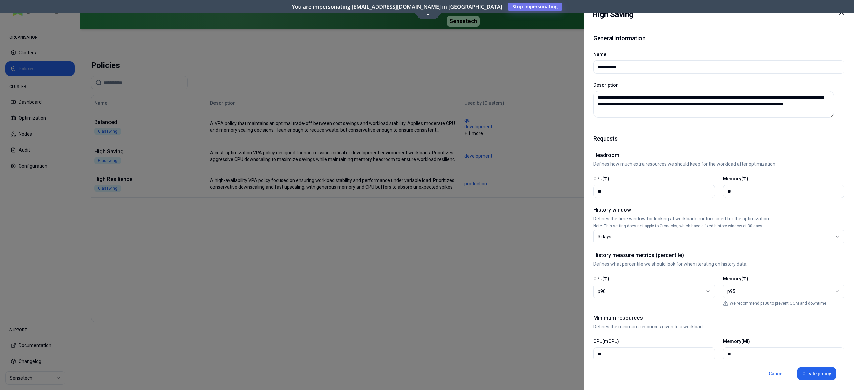
click at [451, 260] on div at bounding box center [427, 195] width 854 height 390
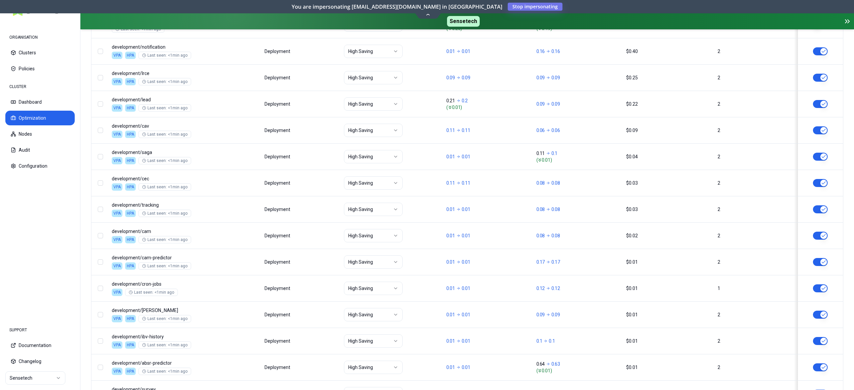
scroll to position [325, 0]
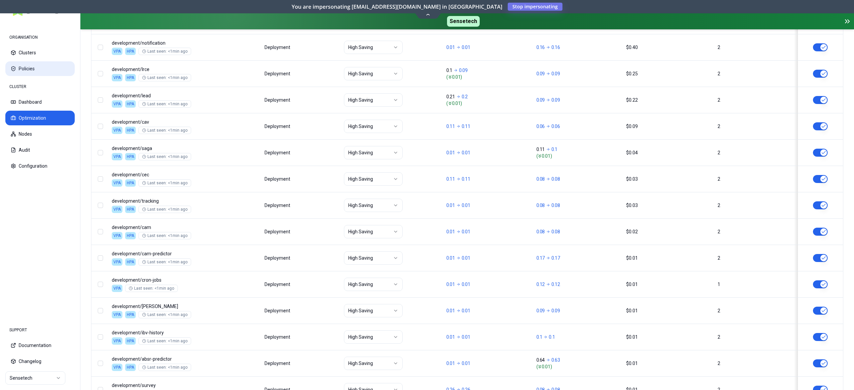
click at [32, 73] on button "Policies" at bounding box center [39, 68] width 69 height 15
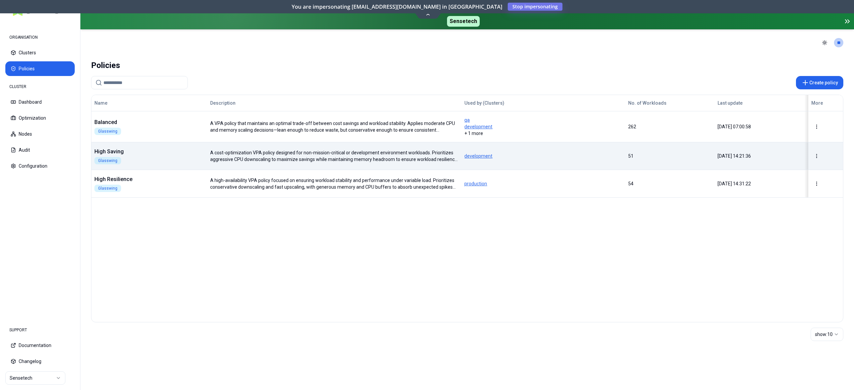
click at [161, 157] on div "High Saving Glasswing" at bounding box center [149, 156] width 115 height 17
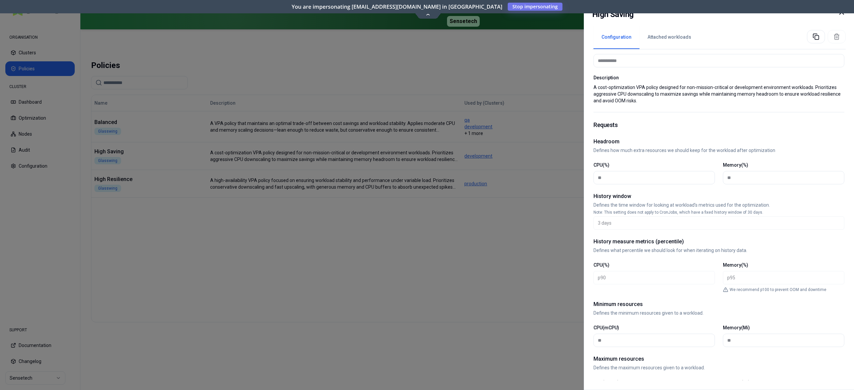
scroll to position [43, 0]
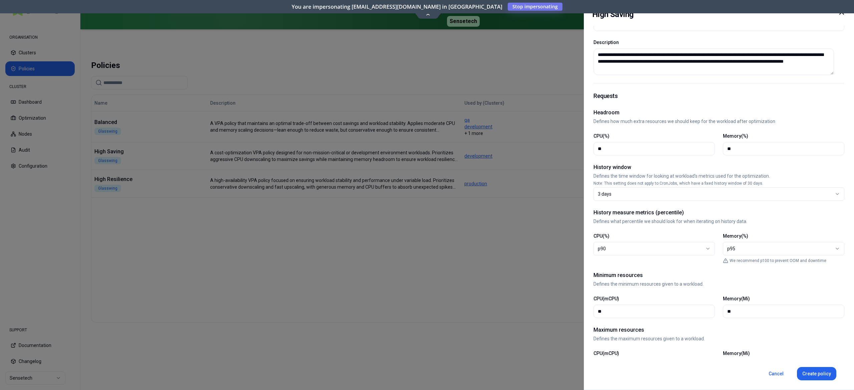
scroll to position [39, 0]
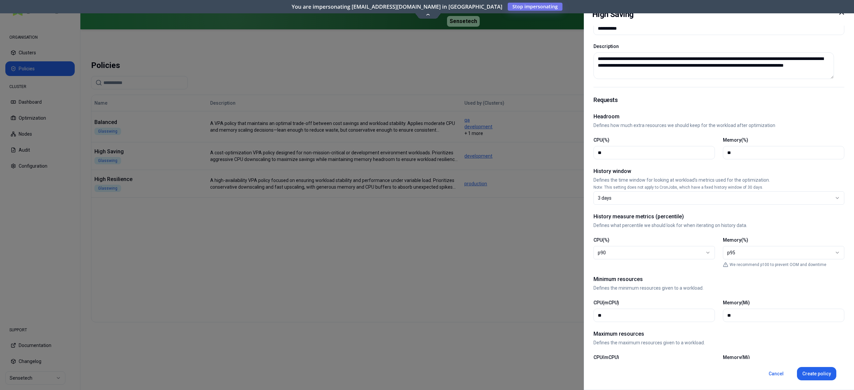
click at [393, 283] on div at bounding box center [427, 195] width 854 height 390
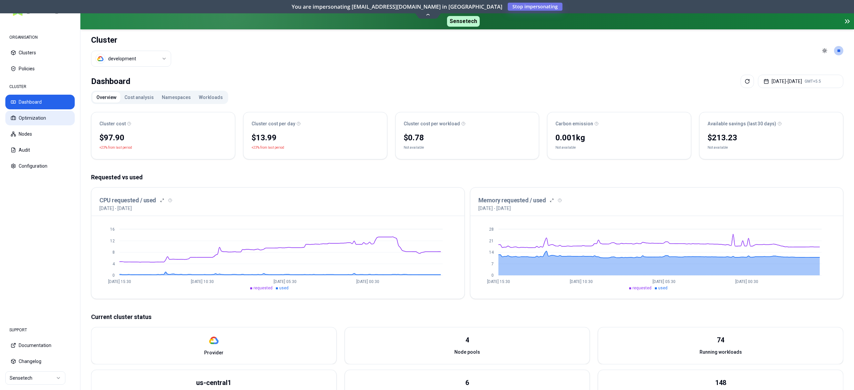
click at [36, 121] on button "Optimization" at bounding box center [39, 118] width 69 height 15
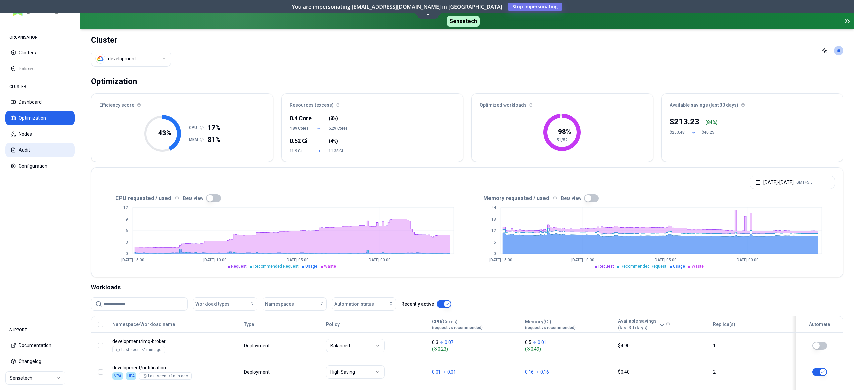
click at [28, 151] on button "Audit" at bounding box center [39, 150] width 69 height 15
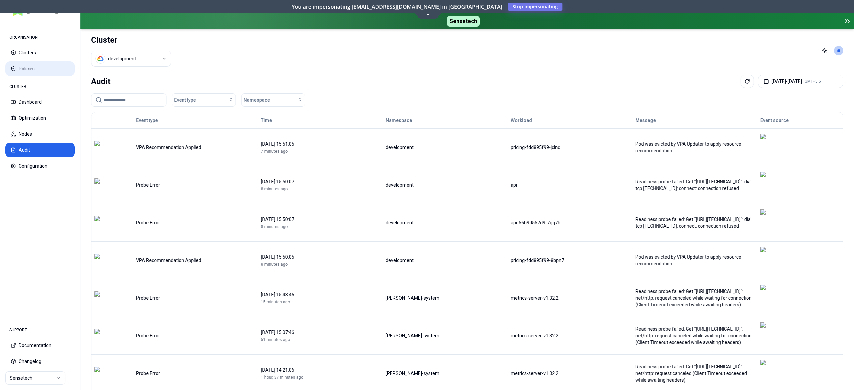
click at [26, 72] on button "Policies" at bounding box center [39, 68] width 69 height 15
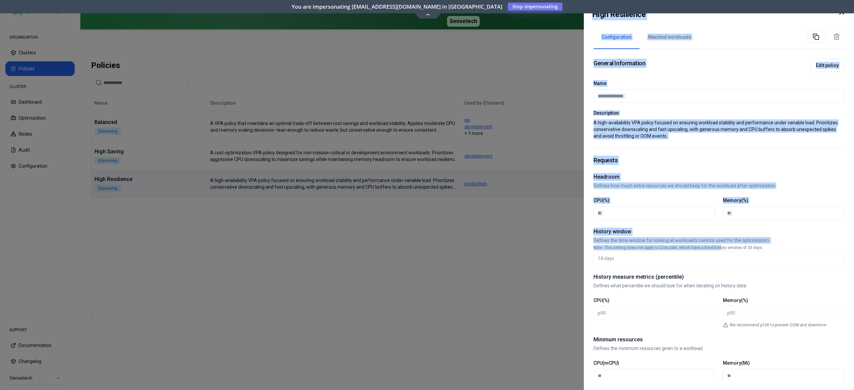
drag, startPoint x: 717, startPoint y: 248, endPoint x: 562, endPoint y: 293, distance: 161.2
click at [562, 293] on body "ORGANISATION Clusters Policies CLUSTER Dashboard Optimization Nodes Audit Confi…" at bounding box center [427, 195] width 854 height 390
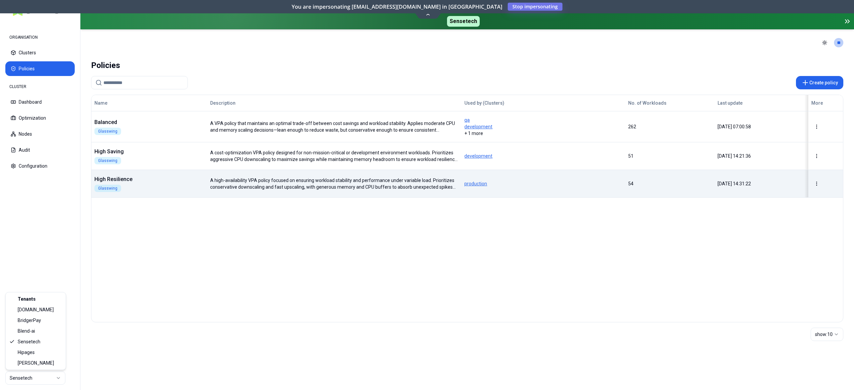
click at [34, 381] on html "ORGANISATION Clusters Policies CLUSTER Dashboard Optimization Nodes Audit Confi…" at bounding box center [427, 195] width 854 height 390
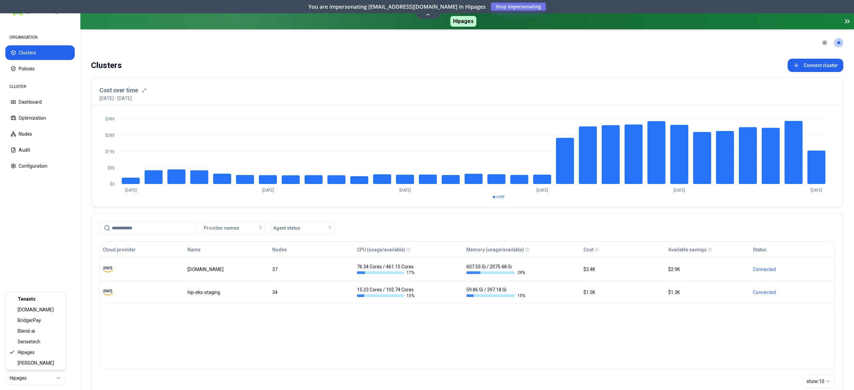
click at [38, 376] on html "ORGANISATION Clusters Policies CLUSTER Dashboard Optimization Nodes Audit Confi…" at bounding box center [427, 195] width 854 height 390
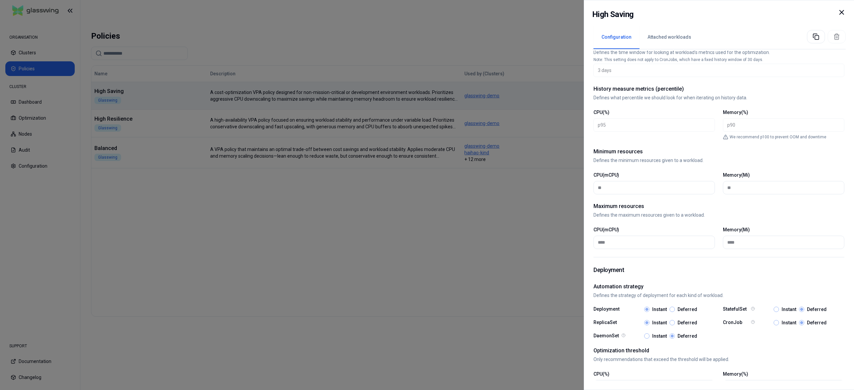
scroll to position [209, 0]
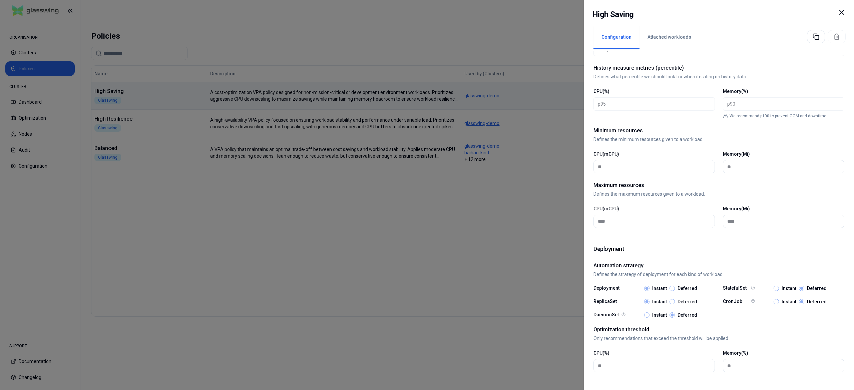
scroll to position [209, 0]
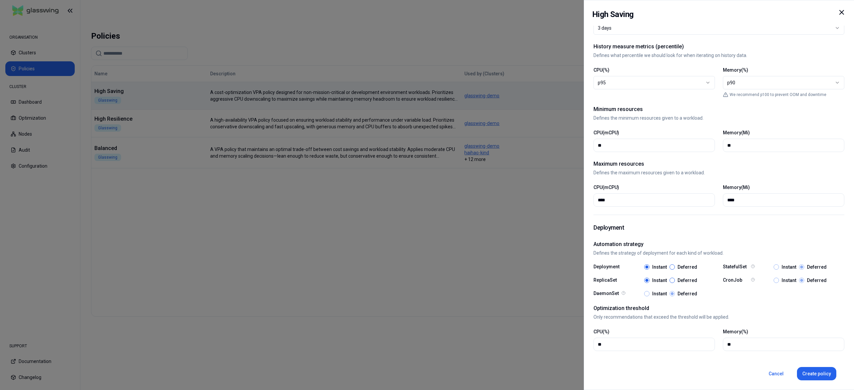
click at [442, 269] on div at bounding box center [427, 195] width 854 height 390
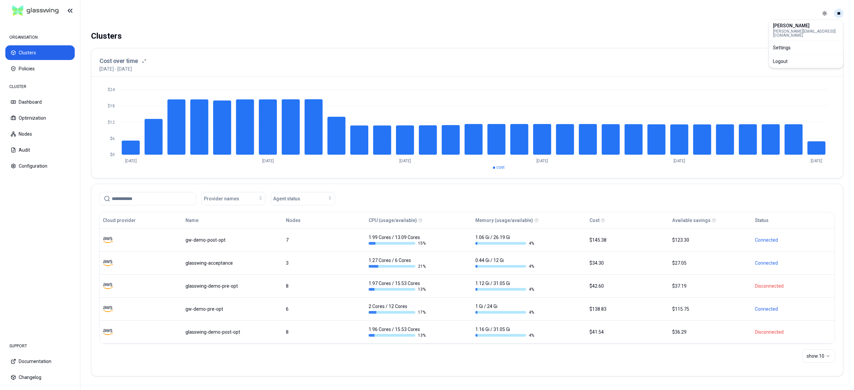
click at [836, 14] on html "ORGANISATION Clusters Policies CLUSTER Dashboard Optimization Nodes Audit Confi…" at bounding box center [427, 195] width 854 height 390
click at [785, 56] on div "Logout" at bounding box center [805, 61] width 71 height 11
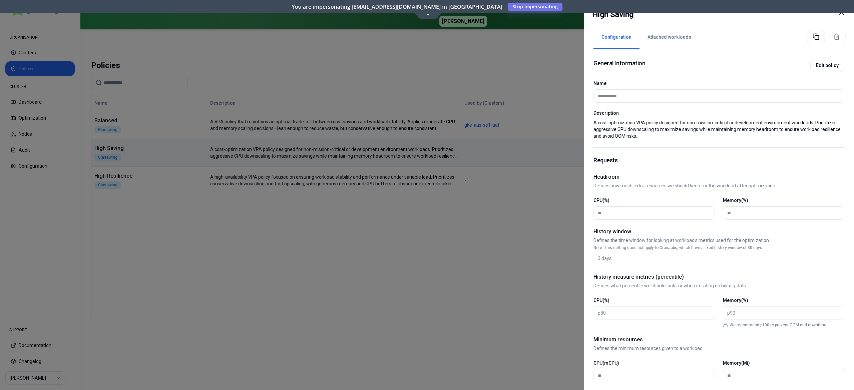
click at [346, 237] on div at bounding box center [427, 195] width 854 height 390
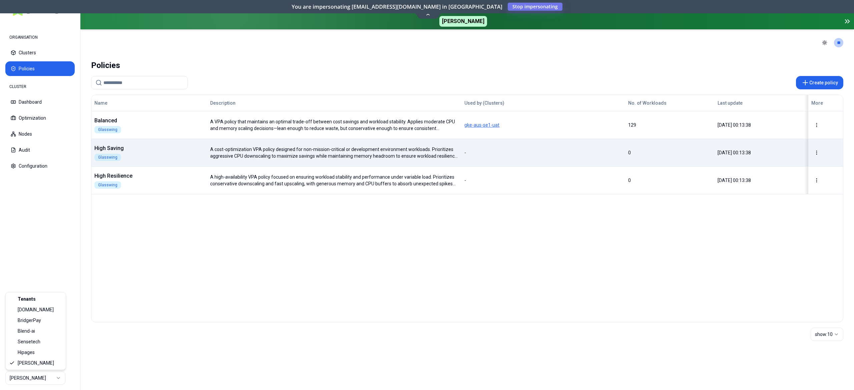
click at [37, 378] on html "ORGANISATION Clusters Policies CLUSTER Dashboard Optimization Nodes Audit Confi…" at bounding box center [427, 195] width 854 height 390
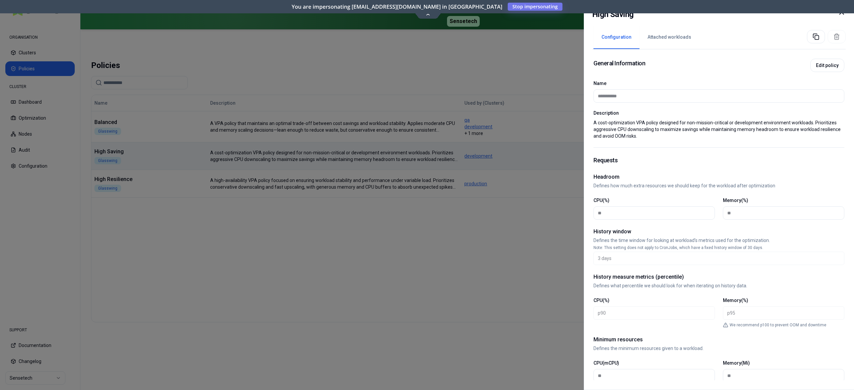
click at [371, 191] on div at bounding box center [427, 195] width 854 height 390
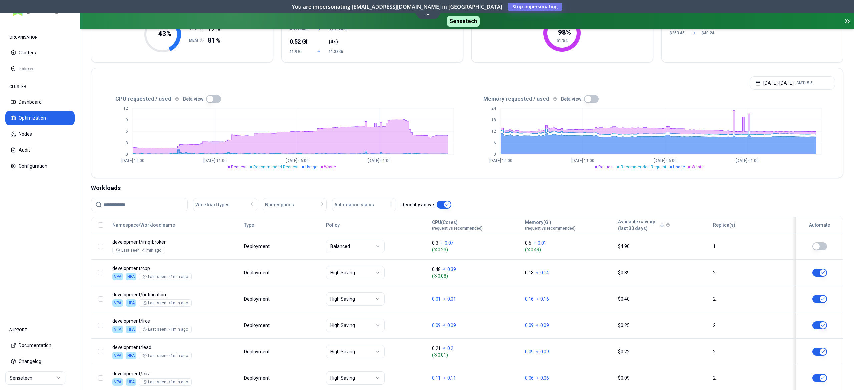
scroll to position [100, 0]
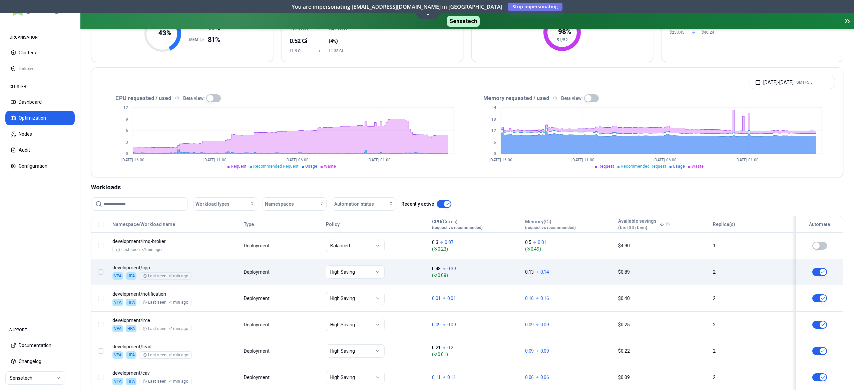
click at [172, 262] on body "ORGANISATION Clusters Policies CLUSTER Dashboard Optimization Nodes Audit Confi…" at bounding box center [427, 195] width 854 height 390
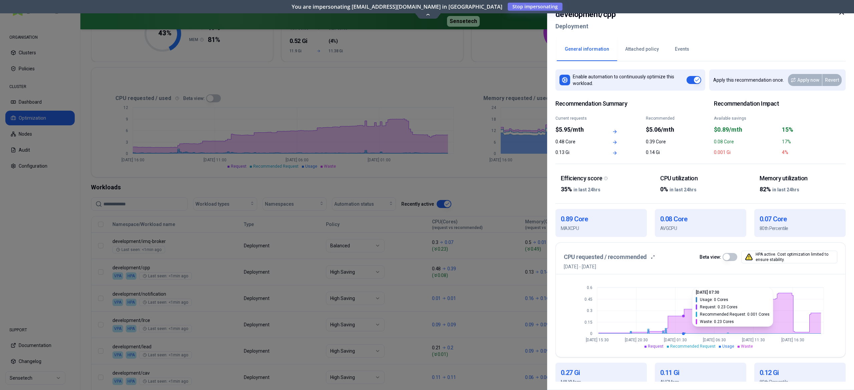
scroll to position [127, 0]
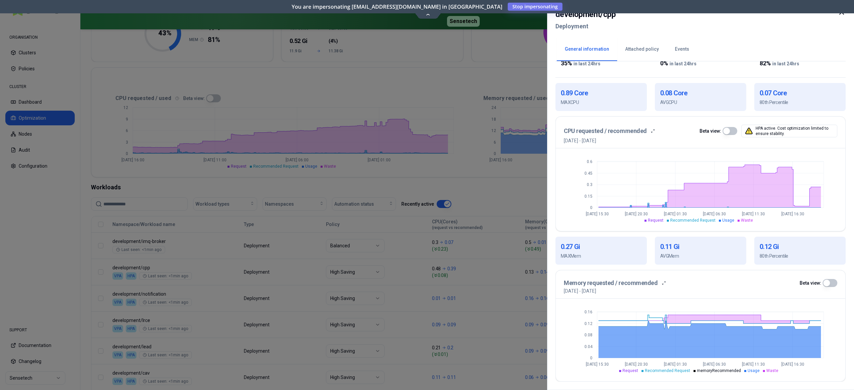
click at [252, 291] on div at bounding box center [427, 195] width 854 height 390
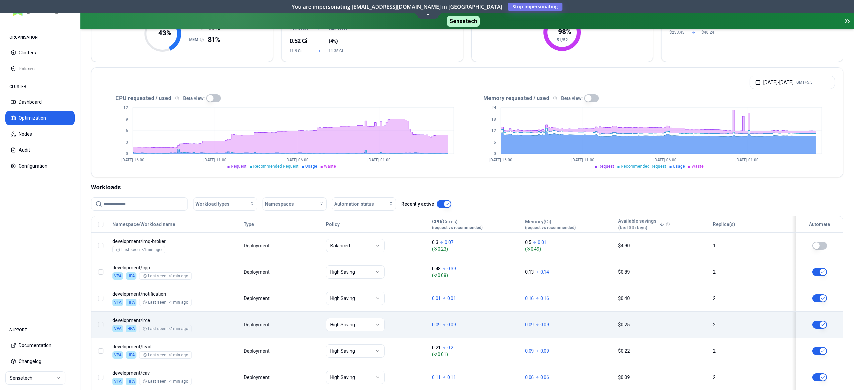
scroll to position [222, 0]
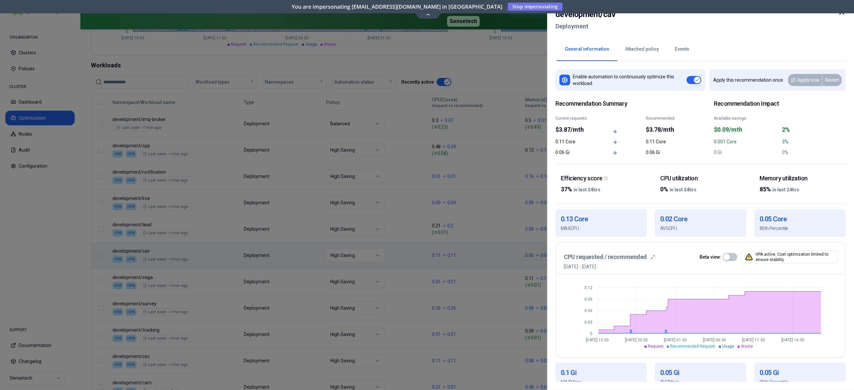
click at [294, 303] on div at bounding box center [427, 195] width 854 height 390
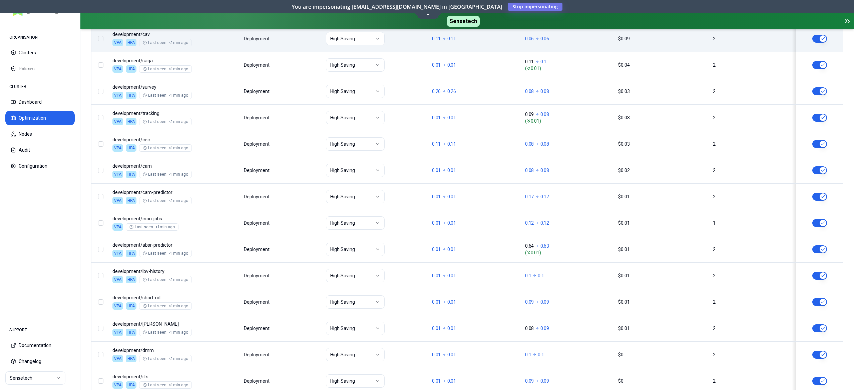
scroll to position [468, 0]
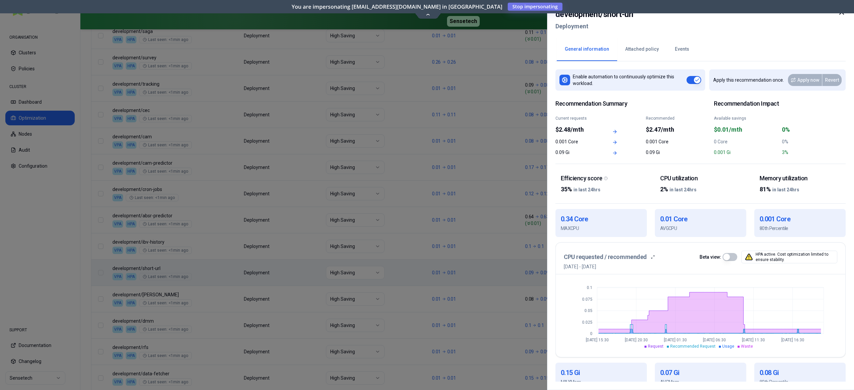
click at [177, 256] on div at bounding box center [427, 195] width 854 height 390
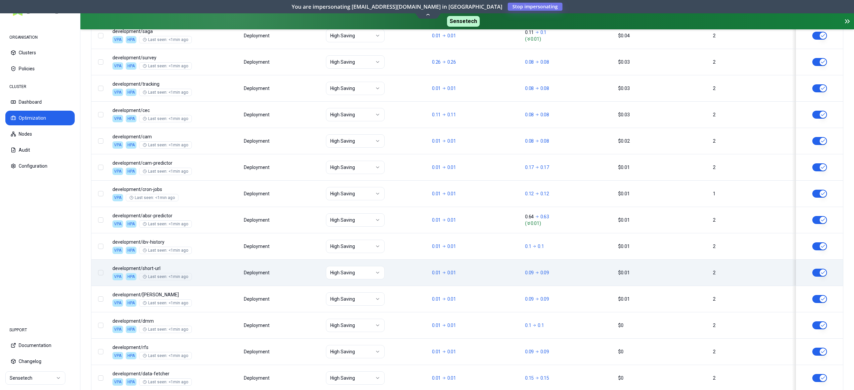
scroll to position [779, 0]
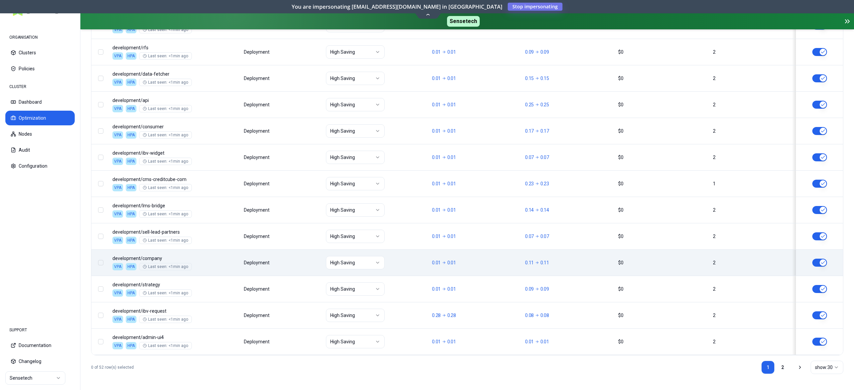
click at [173, 273] on body "ORGANISATION Clusters Policies CLUSTER Dashboard Optimization Nodes Audit Confi…" at bounding box center [427, 195] width 854 height 390
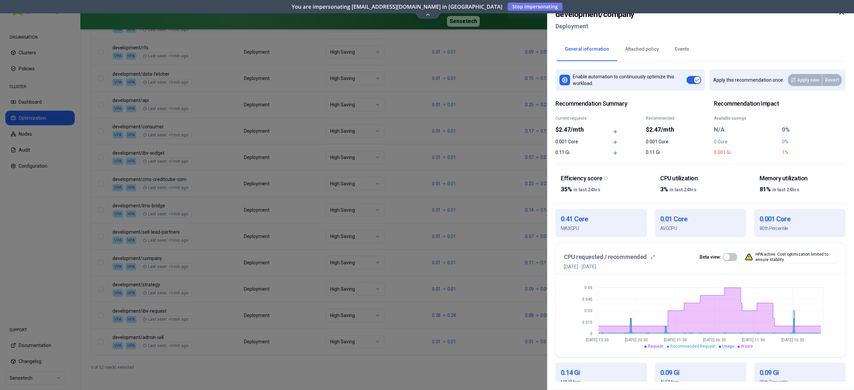
click at [130, 288] on div at bounding box center [427, 195] width 854 height 390
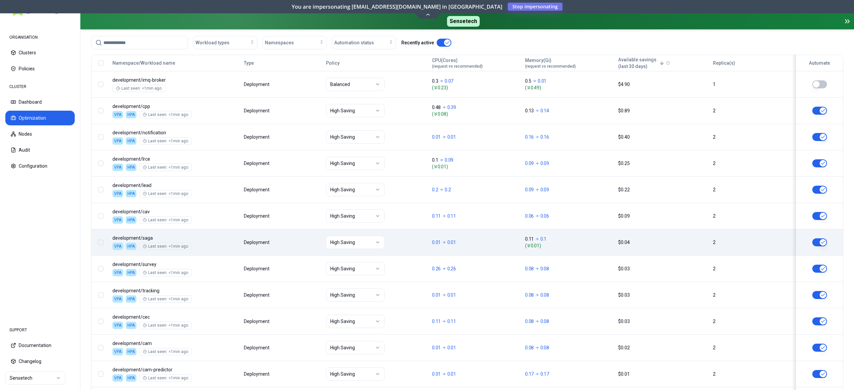
scroll to position [261, 0]
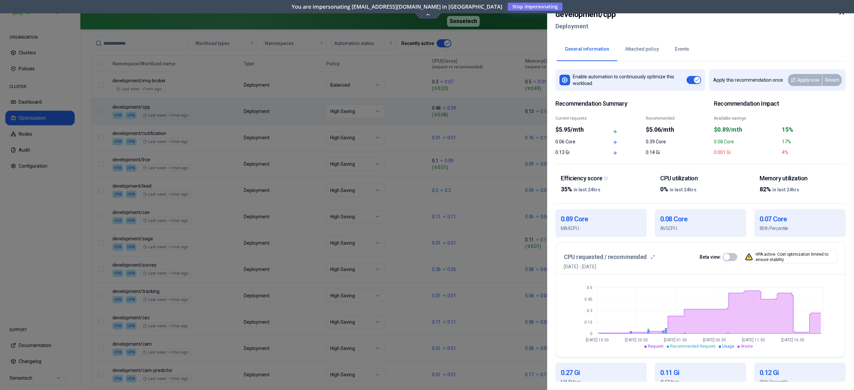
click at [156, 109] on div at bounding box center [427, 195] width 854 height 390
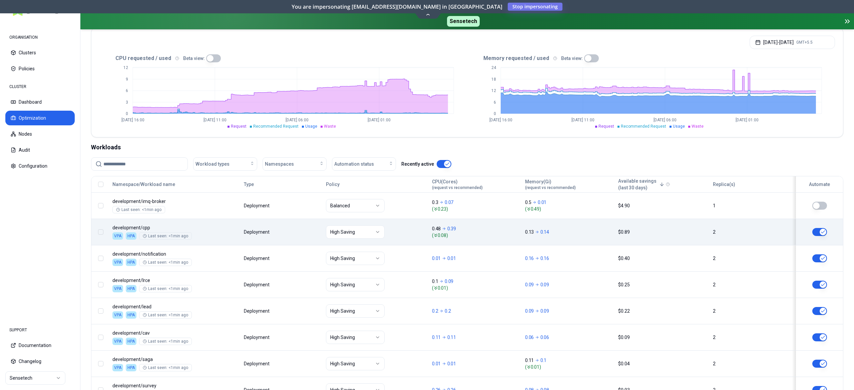
scroll to position [133, 0]
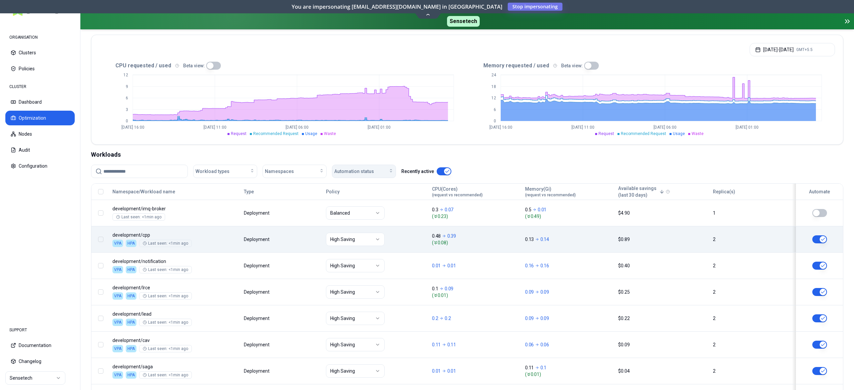
click at [352, 174] on span "Automation status" at bounding box center [354, 171] width 40 height 7
click at [343, 185] on div "on" at bounding box center [365, 187] width 63 height 11
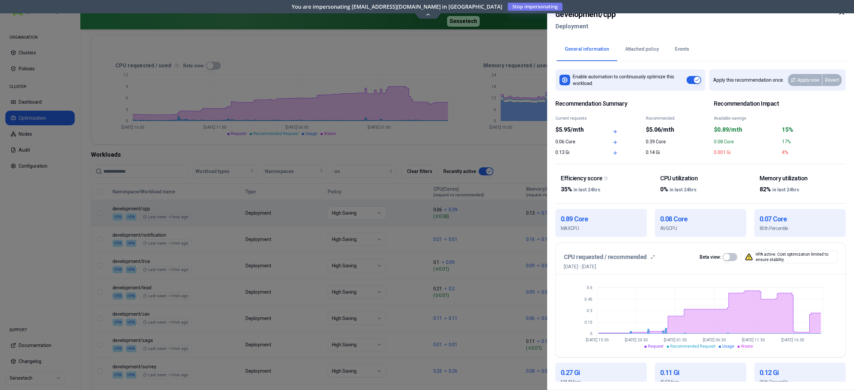
click at [204, 237] on div at bounding box center [427, 195] width 854 height 390
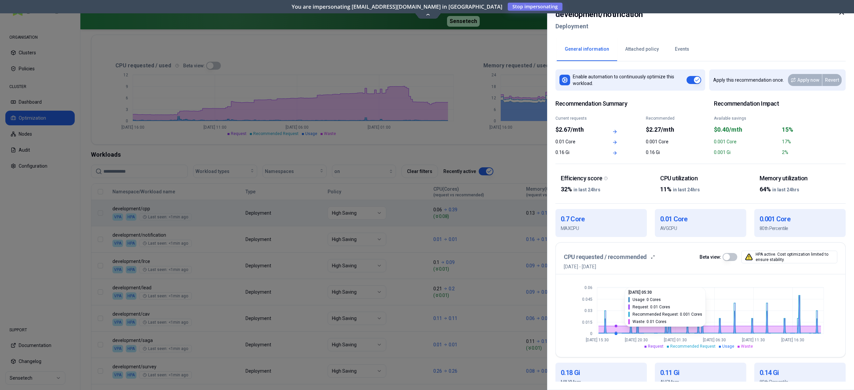
scroll to position [127, 0]
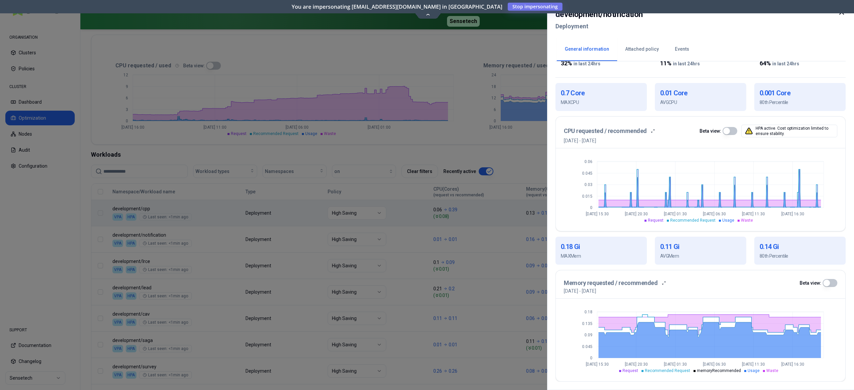
click at [311, 278] on div at bounding box center [427, 195] width 854 height 390
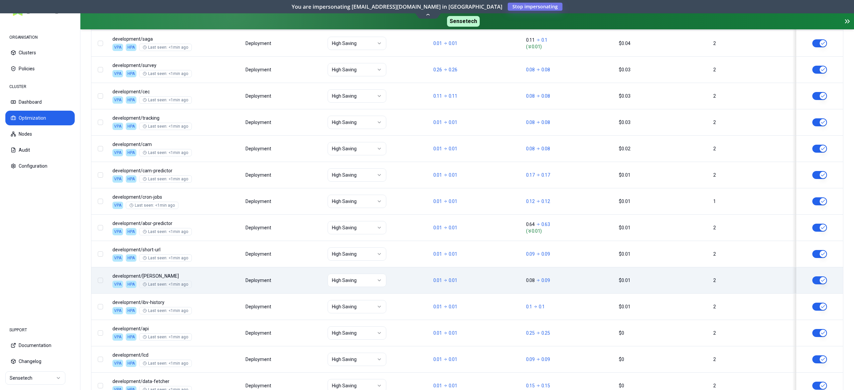
scroll to position [438, 0]
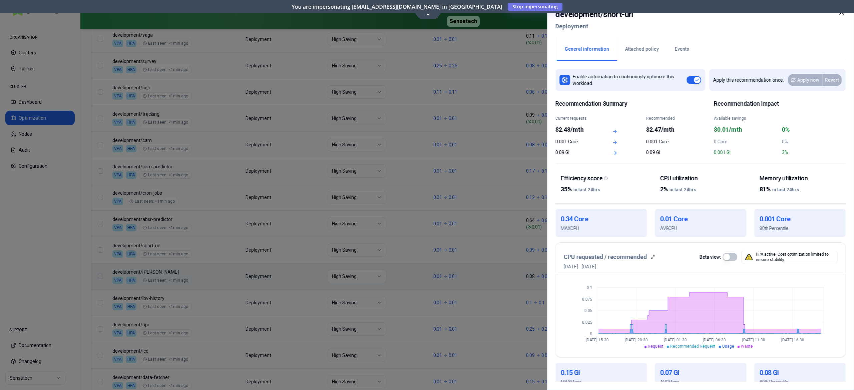
scroll to position [127, 0]
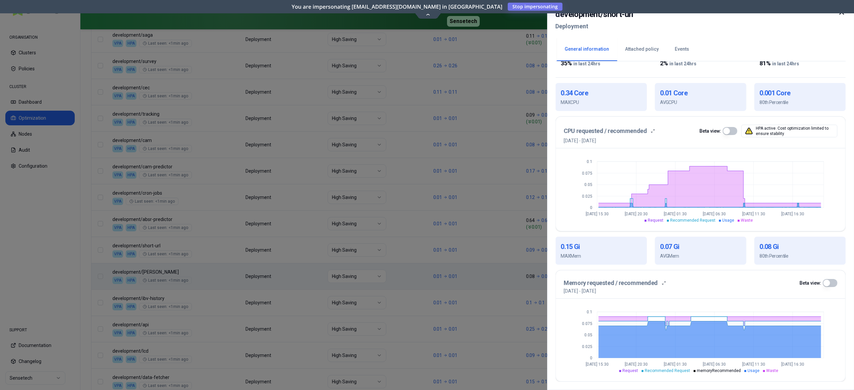
click at [307, 267] on div at bounding box center [427, 195] width 854 height 390
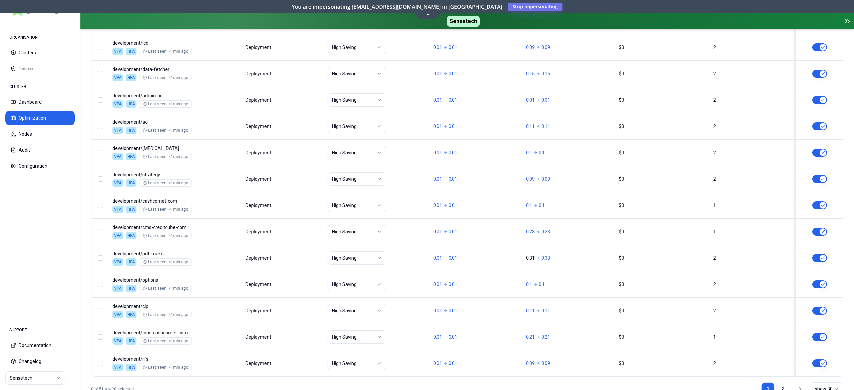
scroll to position [779, 0]
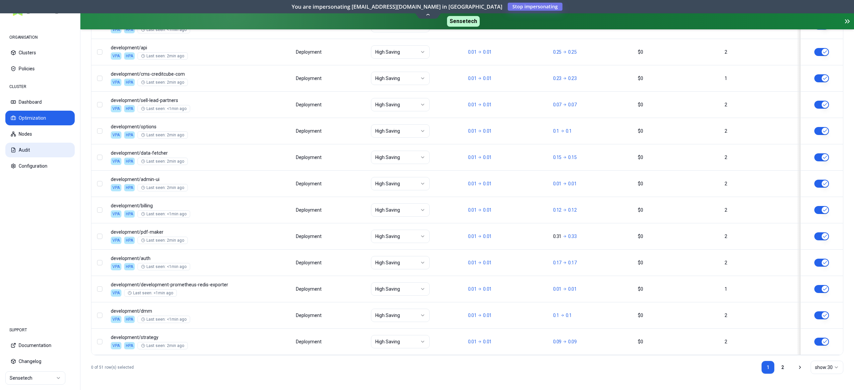
click at [12, 154] on button "Audit" at bounding box center [39, 150] width 69 height 15
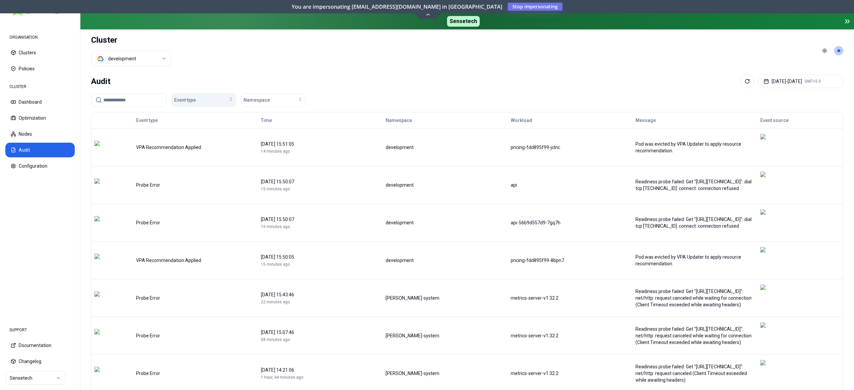
click at [207, 99] on div "Event type" at bounding box center [203, 100] width 59 height 7
click at [190, 199] on span "Workload Policy Changed" at bounding box center [202, 200] width 53 height 7
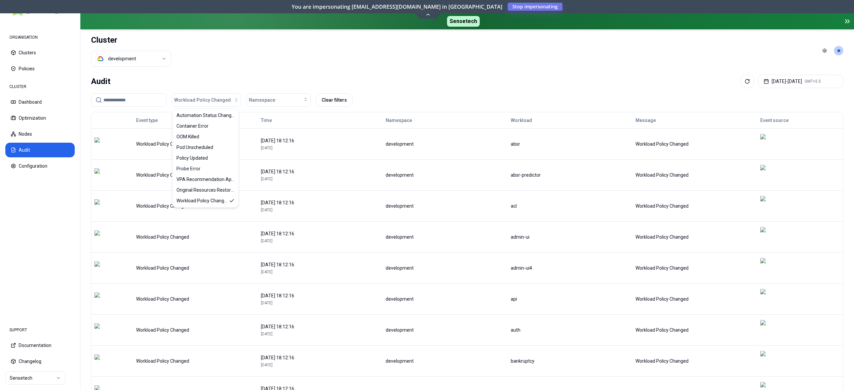
click at [403, 65] on header "Cluster development Toggle theme **" at bounding box center [466, 50] width 773 height 43
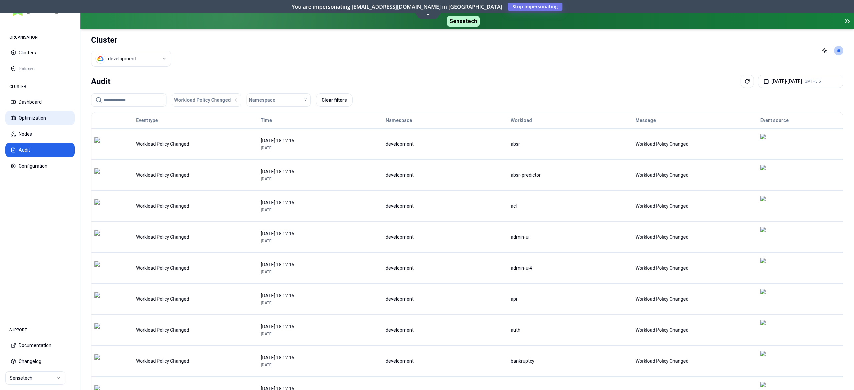
click at [30, 117] on button "Optimization" at bounding box center [39, 118] width 69 height 15
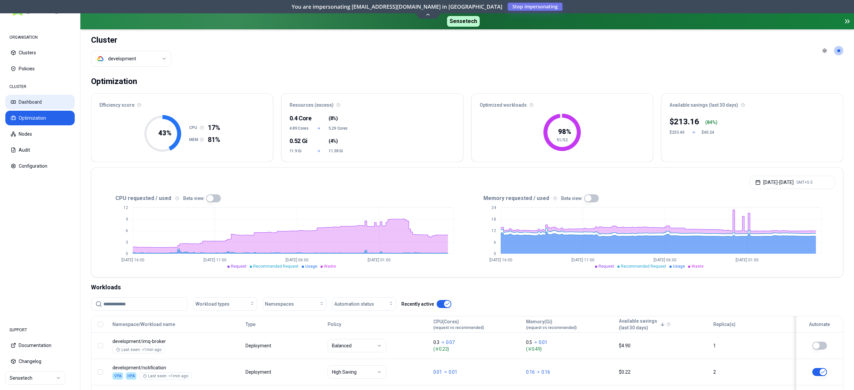
click at [38, 101] on button "Dashboard" at bounding box center [39, 102] width 69 height 15
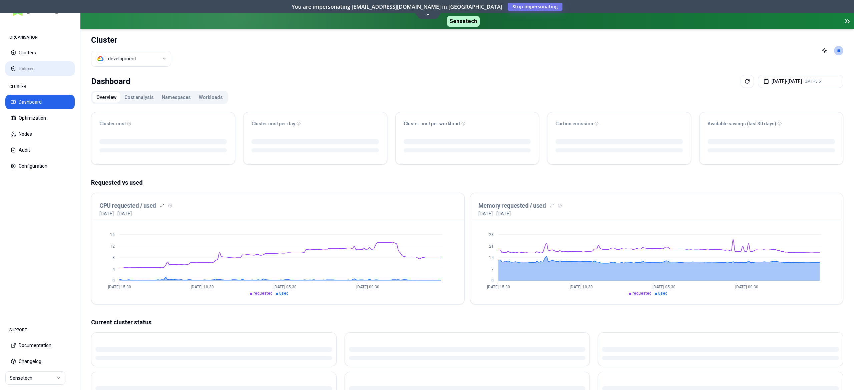
click at [31, 73] on button "Policies" at bounding box center [39, 68] width 69 height 15
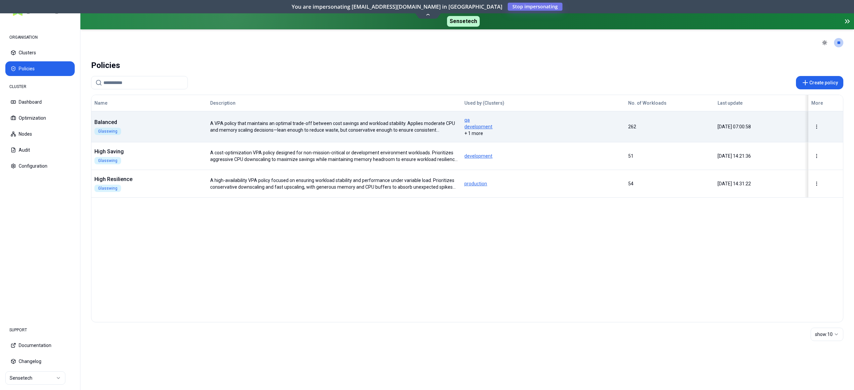
click at [174, 119] on div "Balanced Glasswing" at bounding box center [149, 126] width 115 height 17
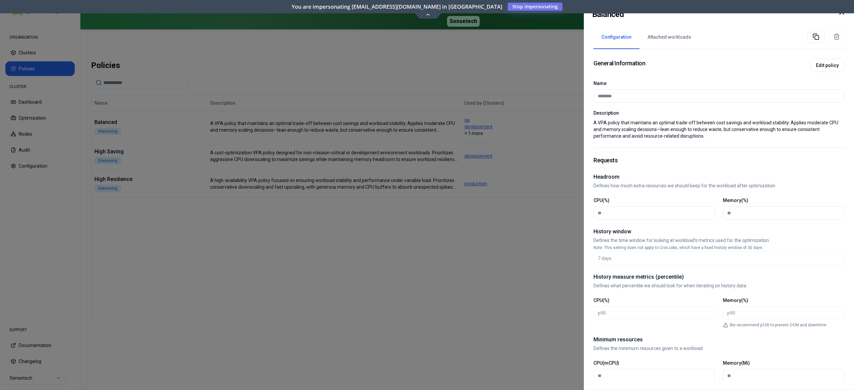
click at [200, 132] on div at bounding box center [427, 195] width 854 height 390
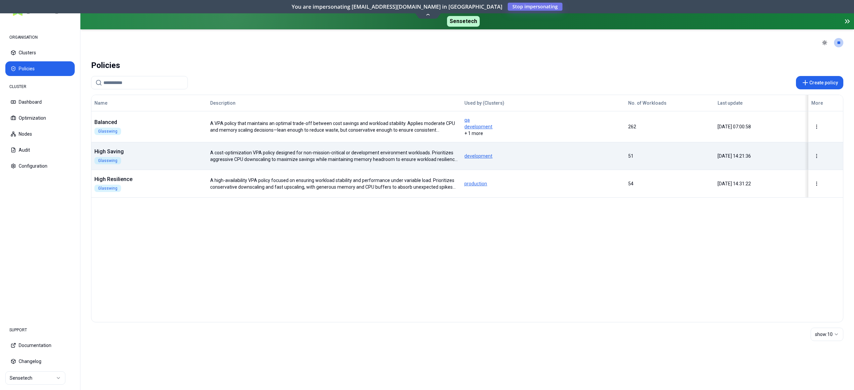
click at [185, 142] on td "High Saving Glasswing" at bounding box center [149, 156] width 116 height 28
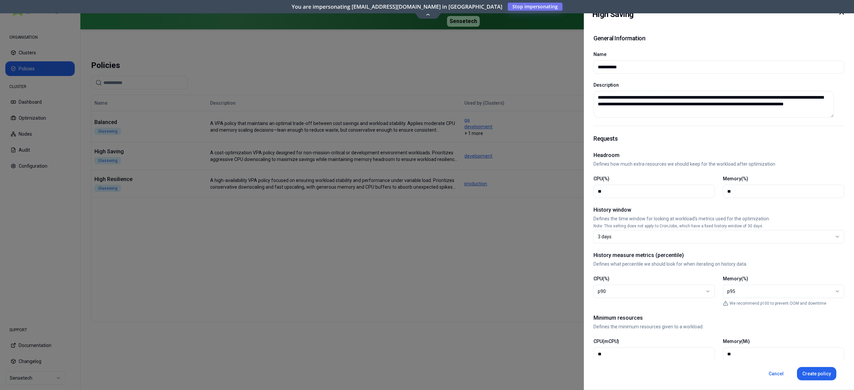
click at [236, 271] on div at bounding box center [427, 195] width 854 height 390
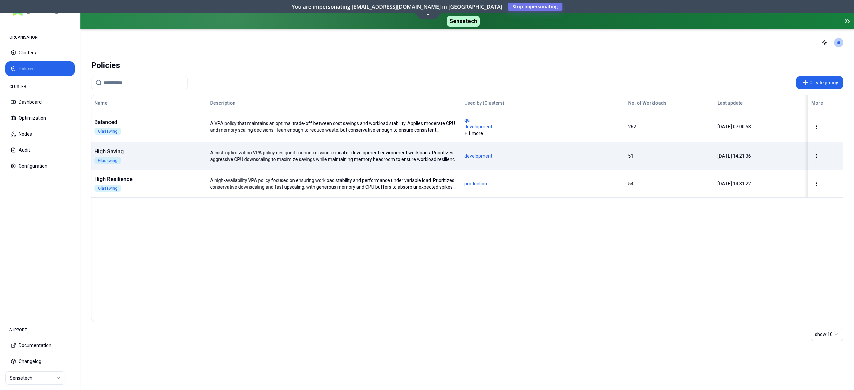
click at [143, 146] on td "High Saving Glasswing" at bounding box center [149, 156] width 116 height 28
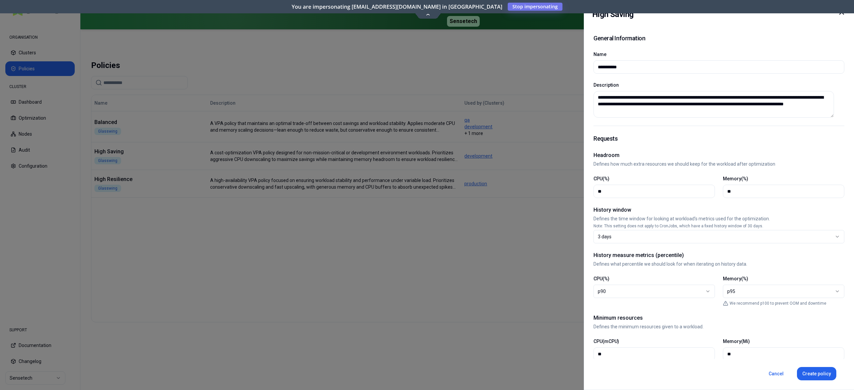
click at [245, 244] on div at bounding box center [427, 195] width 854 height 390
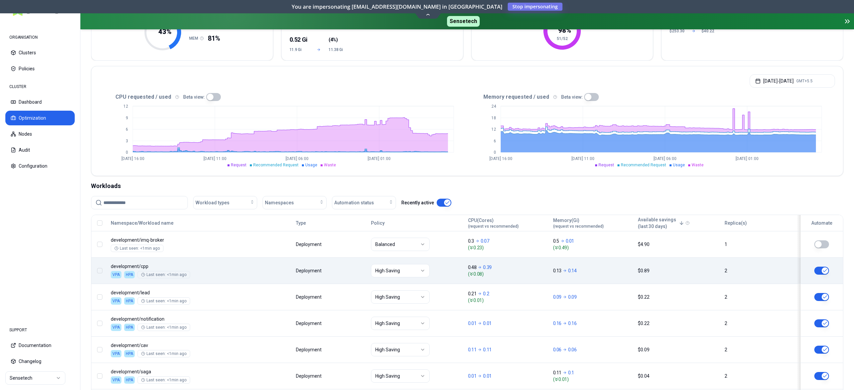
scroll to position [115, 0]
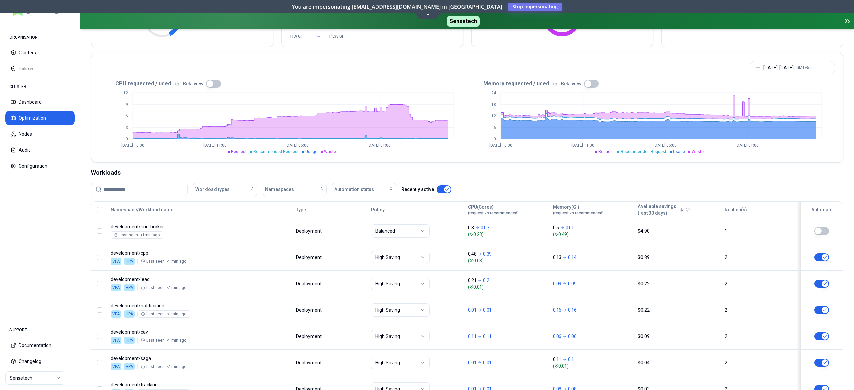
click at [209, 84] on button "button" at bounding box center [213, 84] width 15 height 8
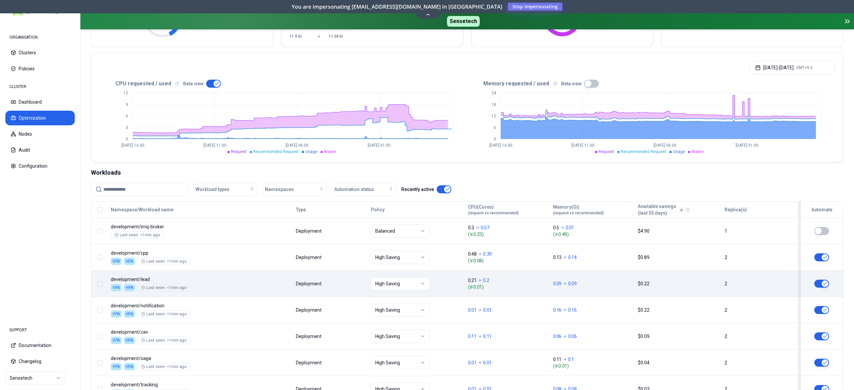
click at [207, 272] on body "ORGANISATION Clusters Policies CLUSTER Dashboard Optimization Nodes Audit Confi…" at bounding box center [427, 195] width 854 height 390
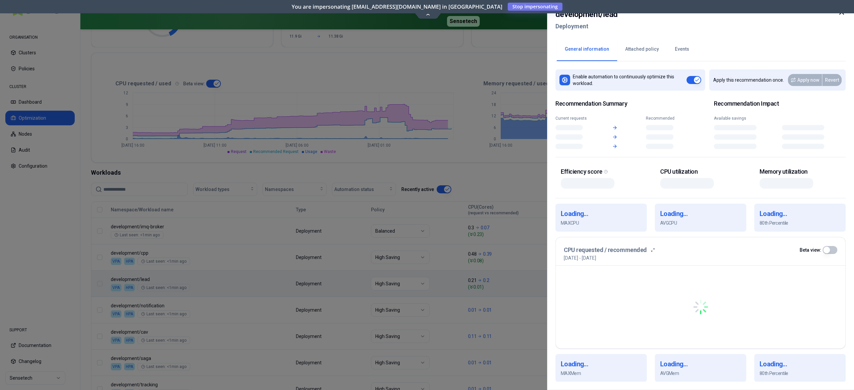
click at [207, 272] on div at bounding box center [427, 195] width 854 height 390
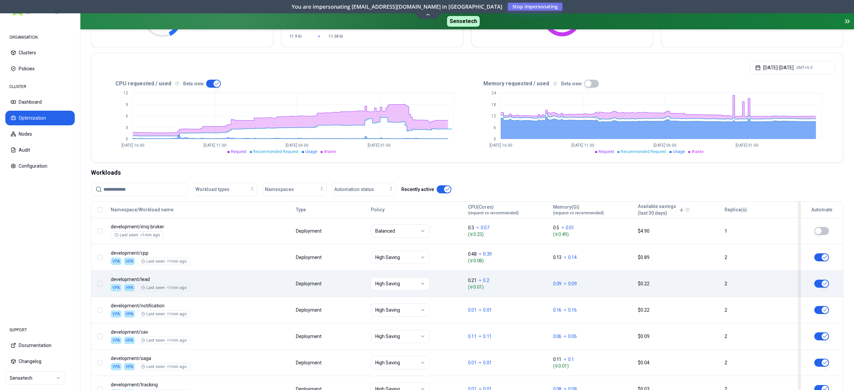
click at [207, 272] on body "ORGANISATION Clusters Policies CLUSTER Dashboard Optimization Nodes Audit Confi…" at bounding box center [427, 195] width 854 height 390
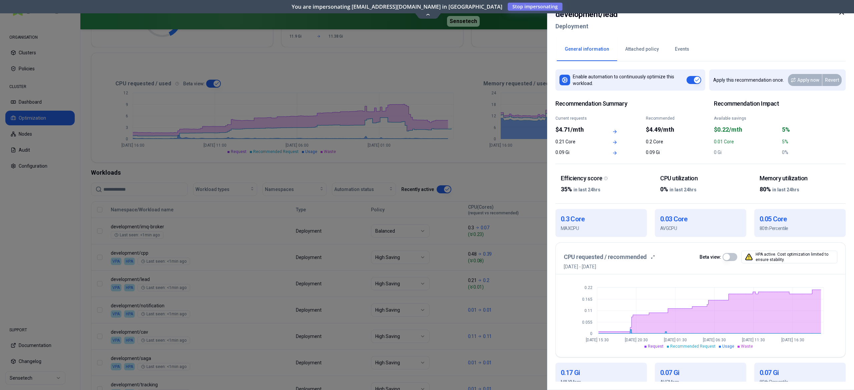
click at [280, 268] on div at bounding box center [427, 195] width 854 height 390
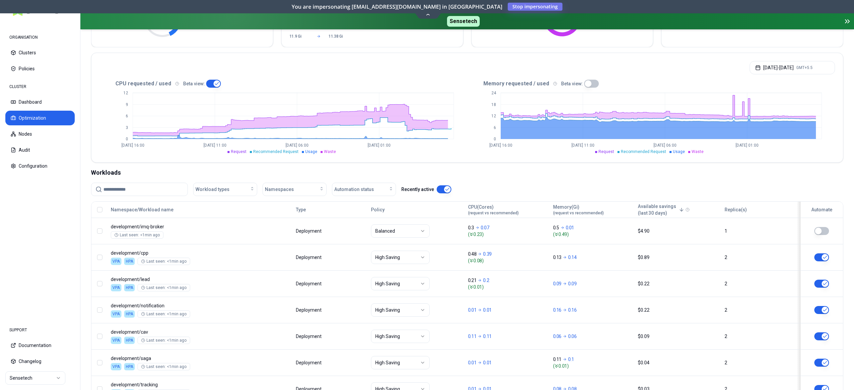
scroll to position [199, 0]
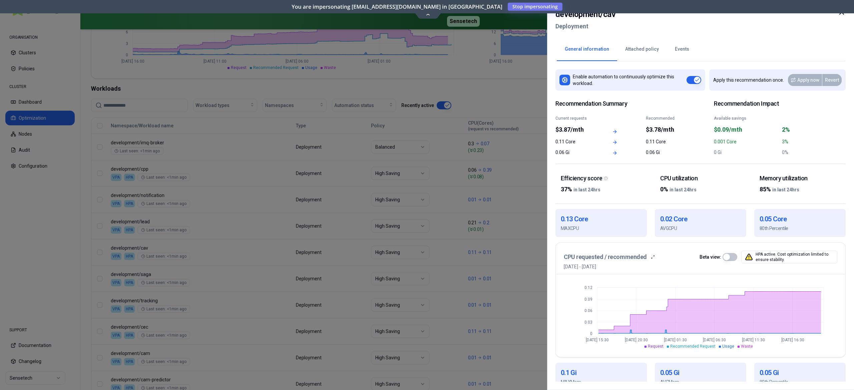
scroll to position [127, 0]
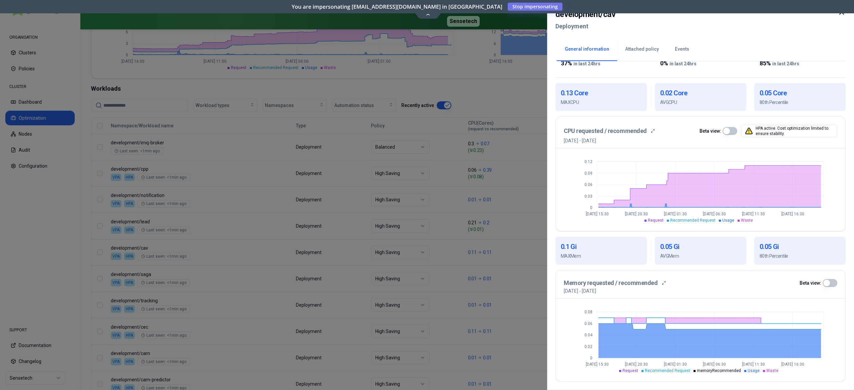
click at [270, 227] on div at bounding box center [427, 195] width 854 height 390
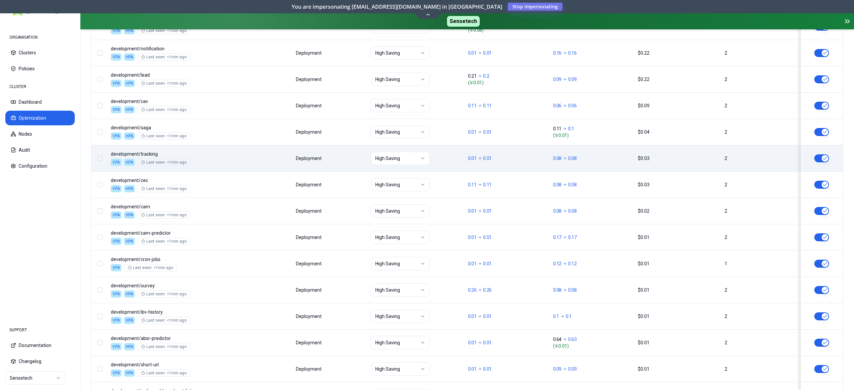
scroll to position [393, 0]
